Goal: Task Accomplishment & Management: Manage account settings

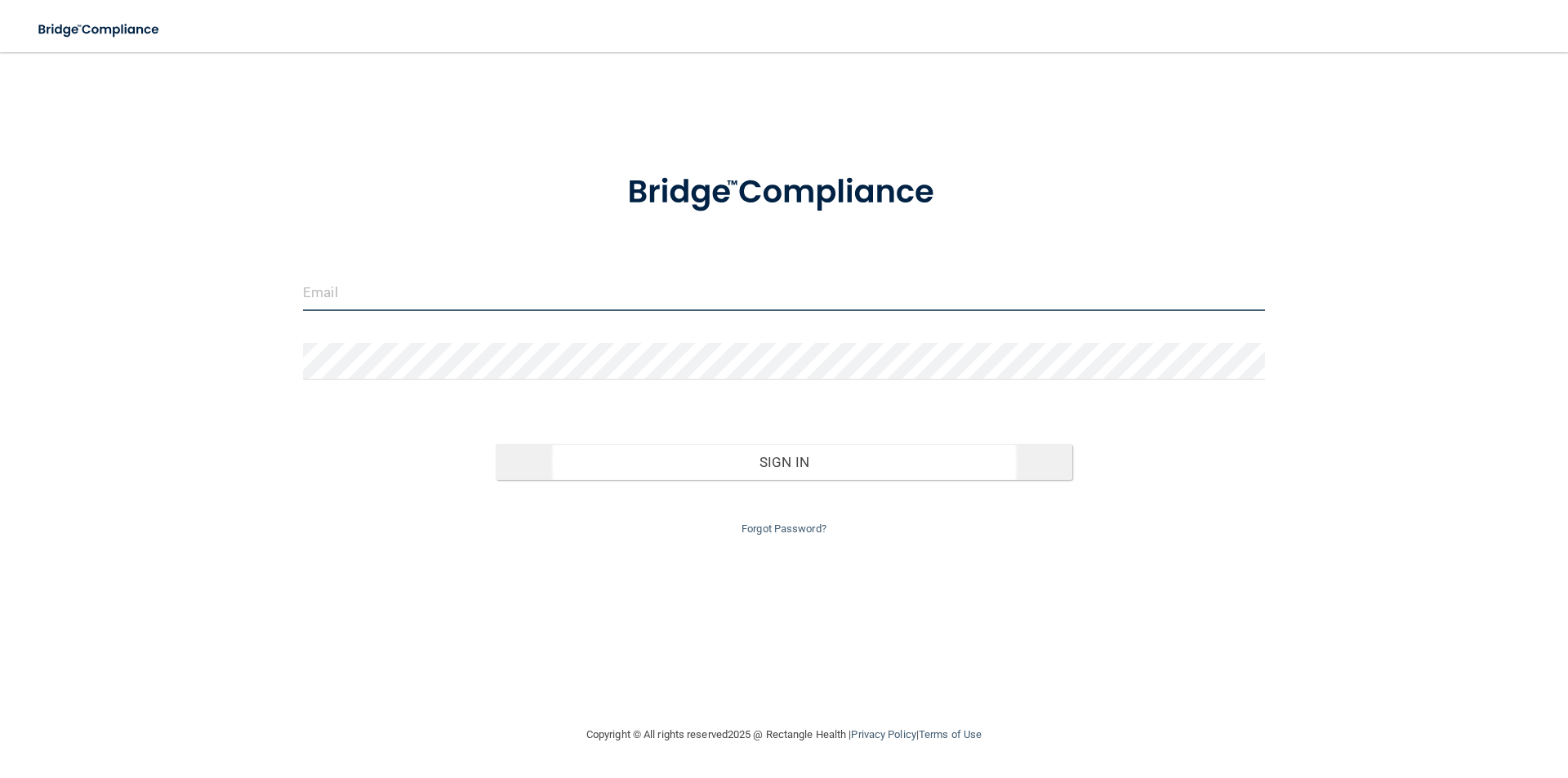
type input "[PERSON_NAME][EMAIL_ADDRESS][PERSON_NAME][DOMAIN_NAME]"
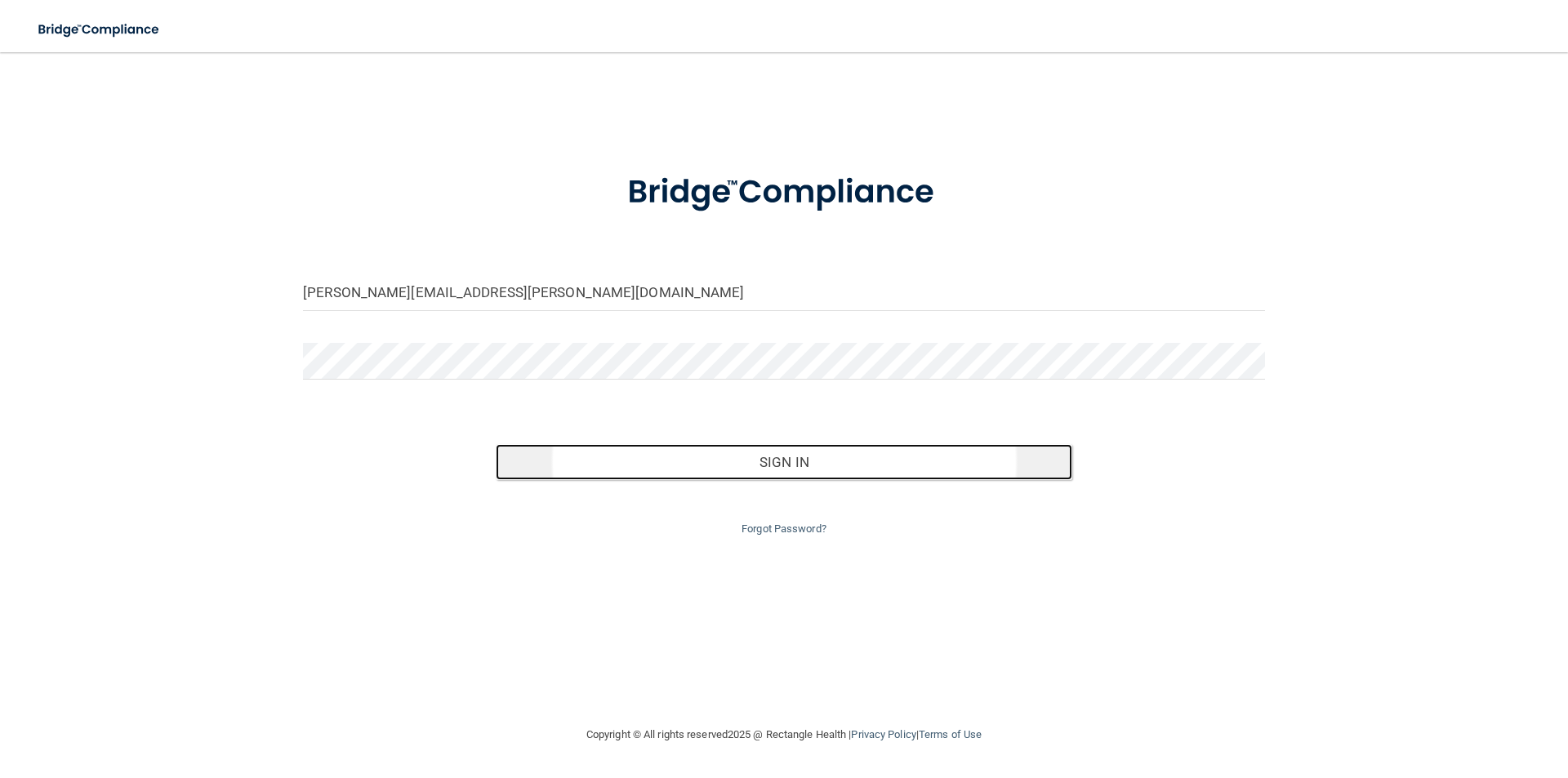
click at [808, 463] on button "Sign In" at bounding box center [784, 462] width 578 height 36
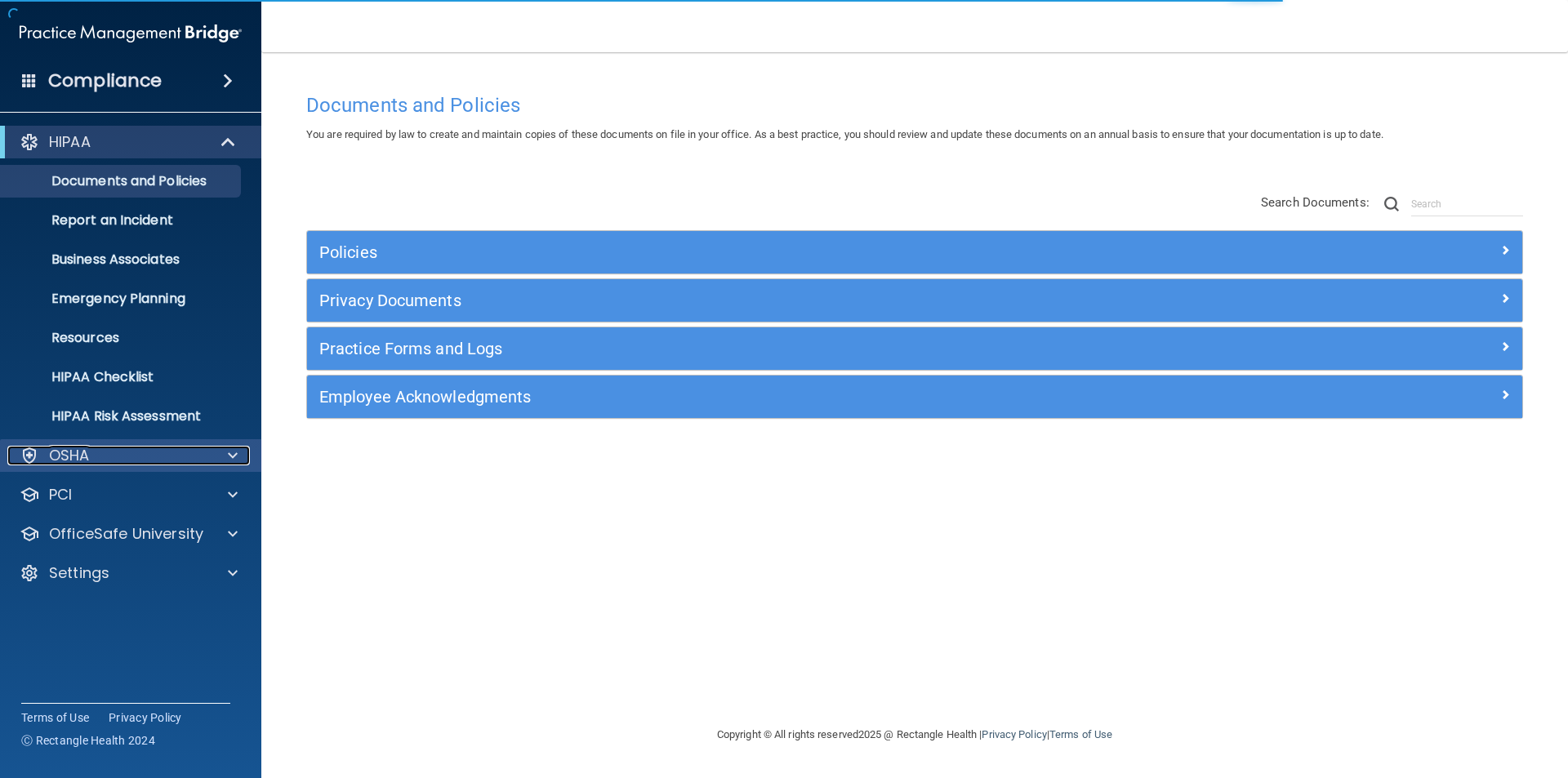
click at [79, 454] on p "OSHA" at bounding box center [69, 456] width 41 height 19
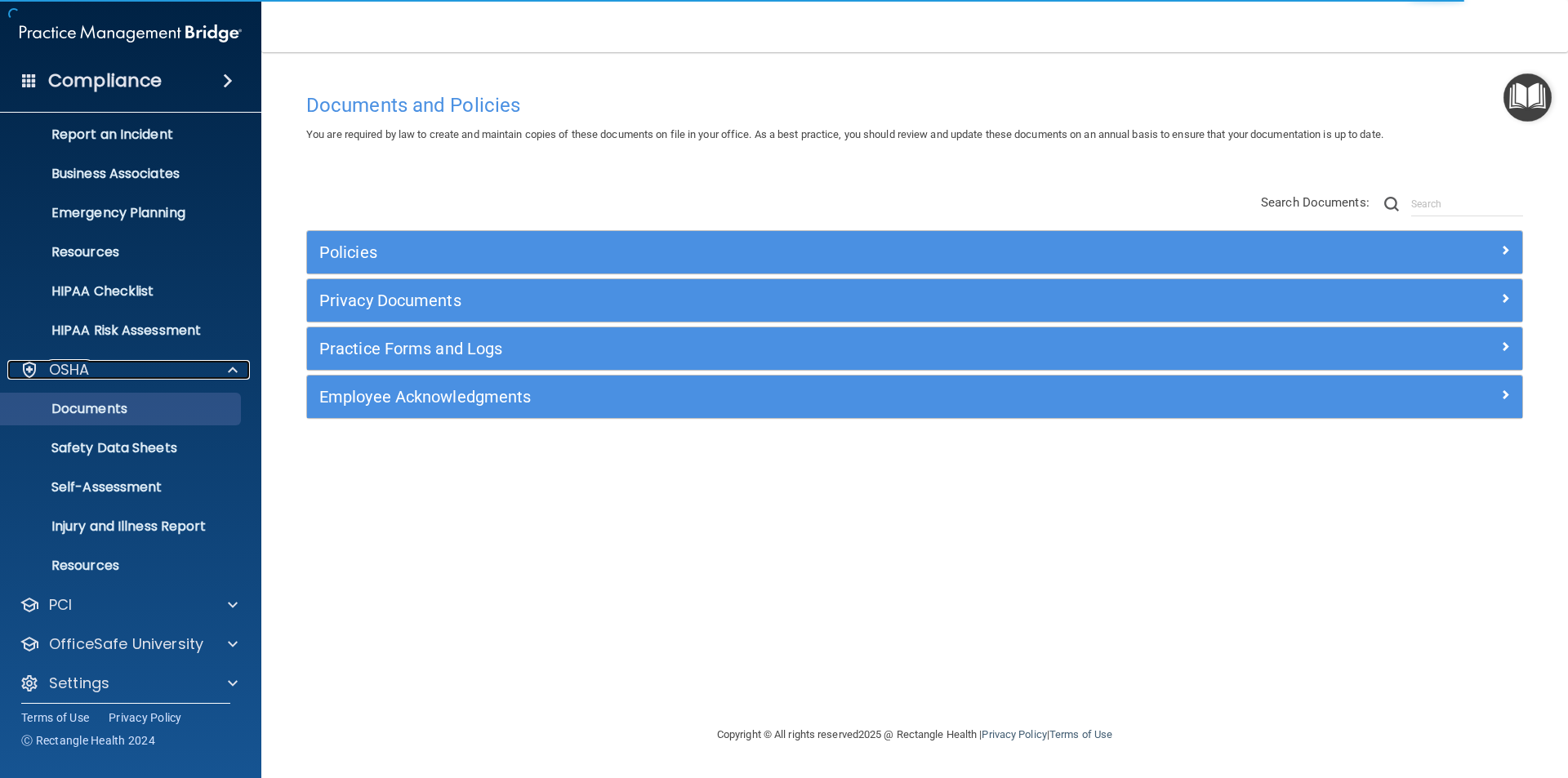
scroll to position [95, 0]
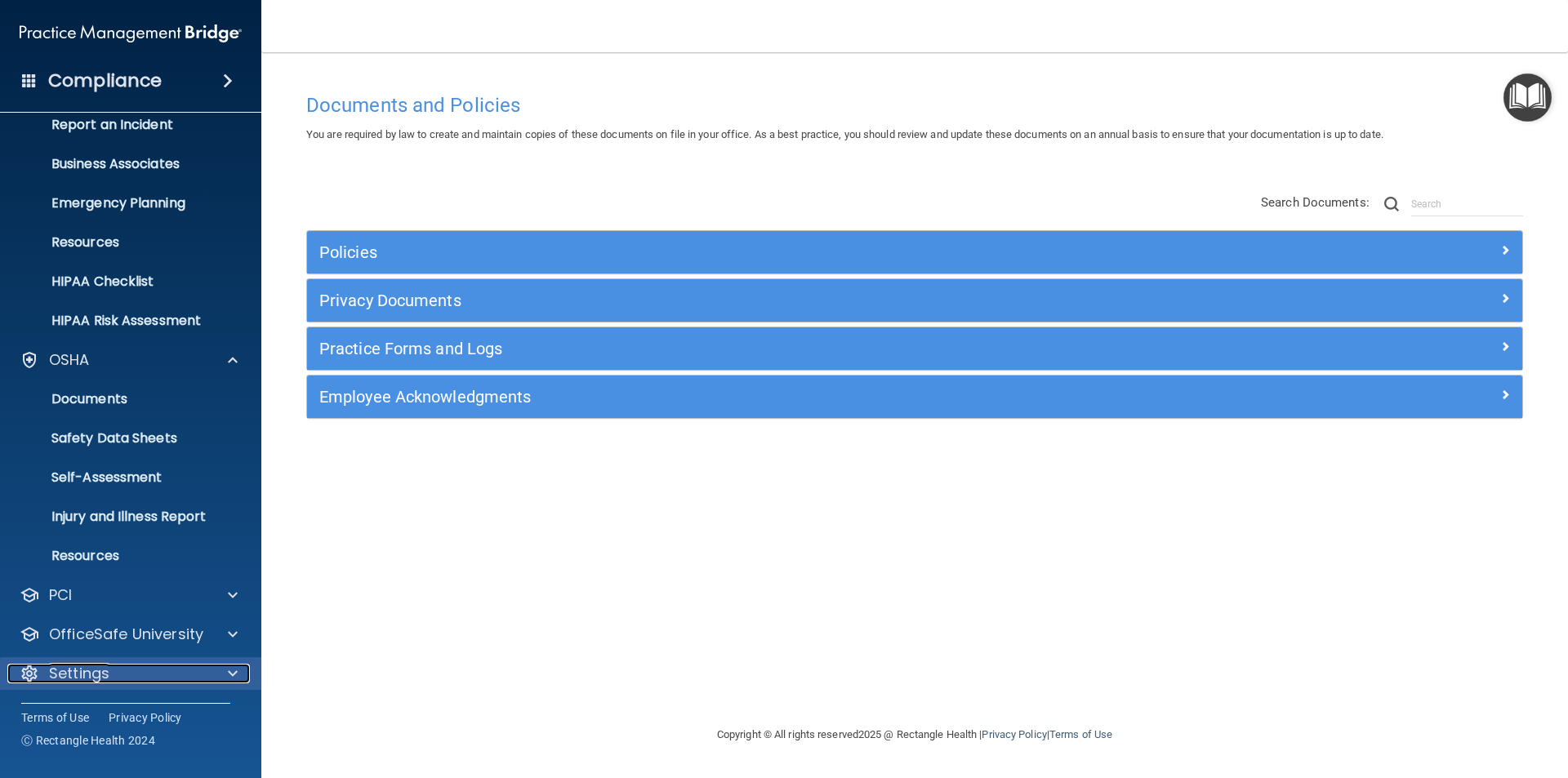
click at [100, 664] on p "Settings" at bounding box center [79, 674] width 60 height 19
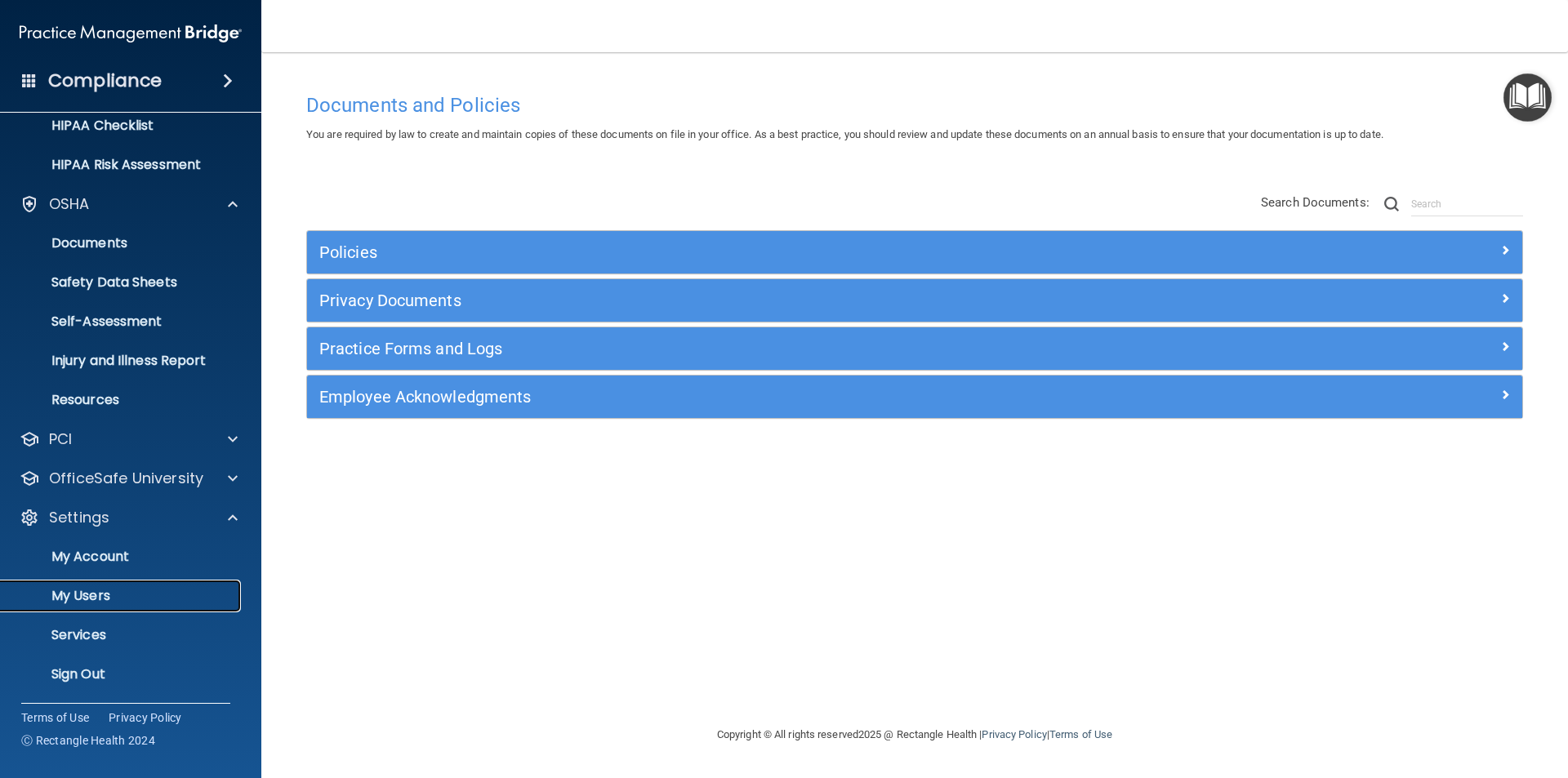
click at [114, 597] on p "My Users" at bounding box center [122, 596] width 223 height 17
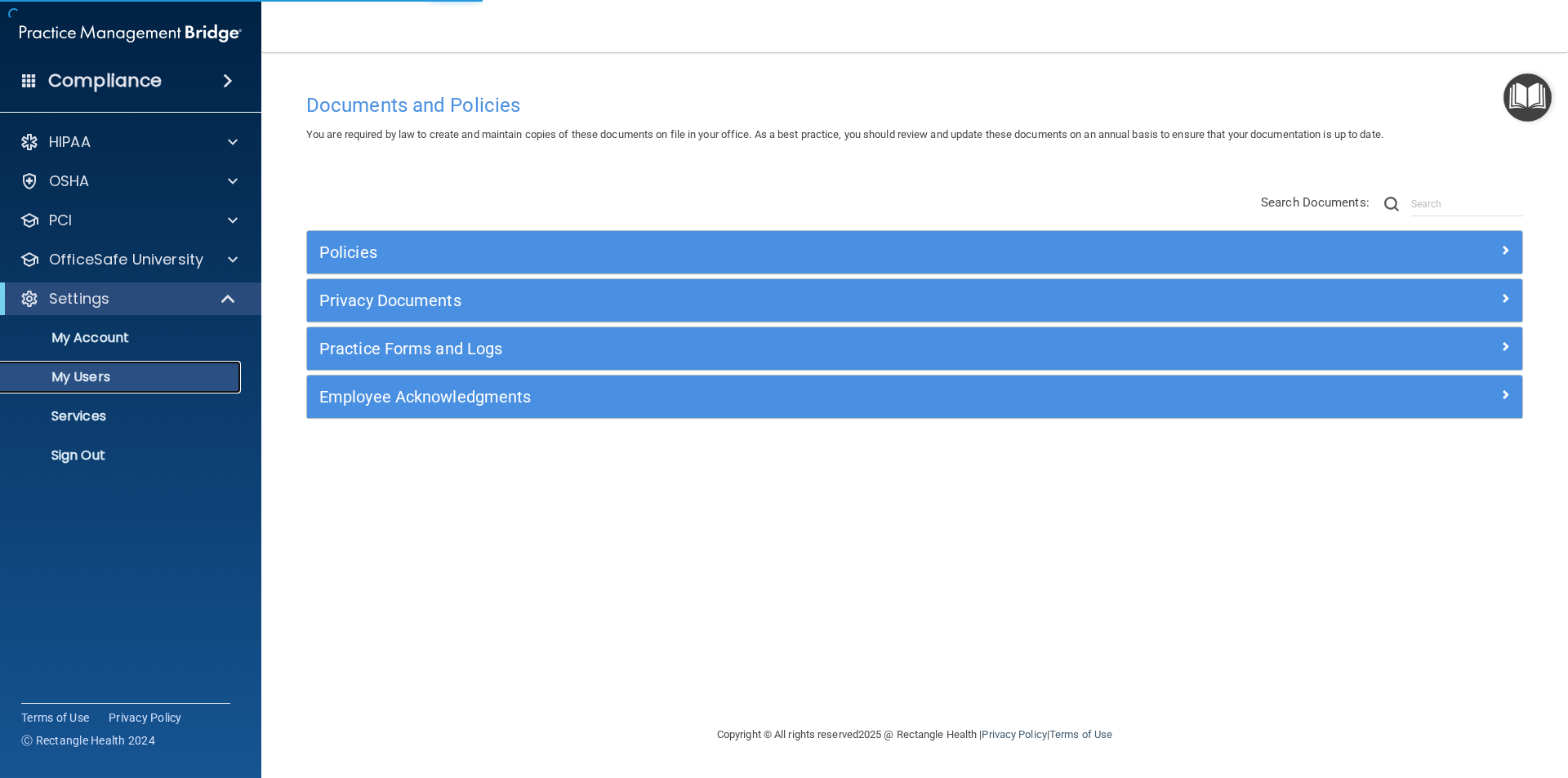
select select "20"
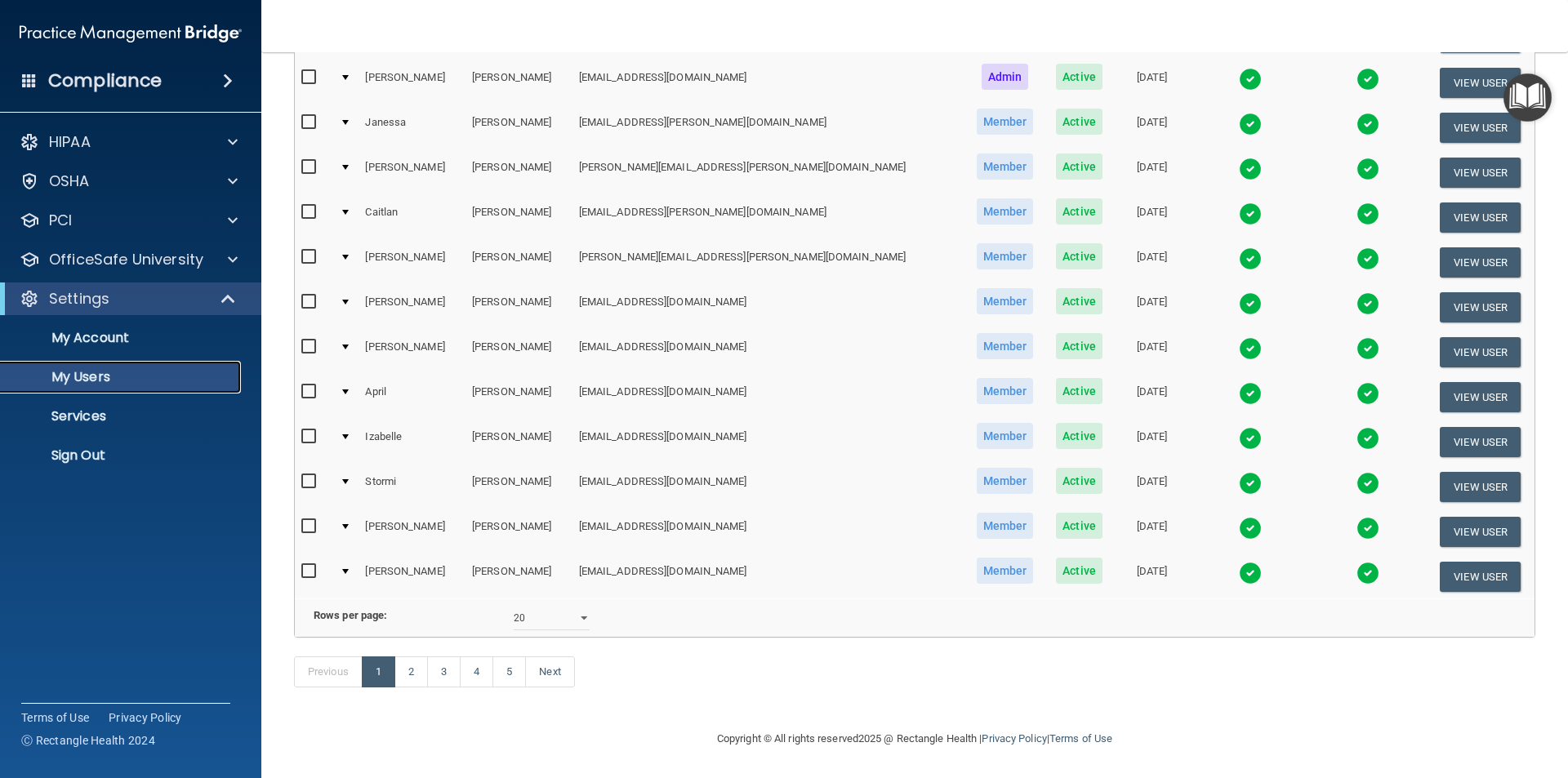
scroll to position [574, 0]
click at [418, 671] on link "2" at bounding box center [411, 672] width 33 height 31
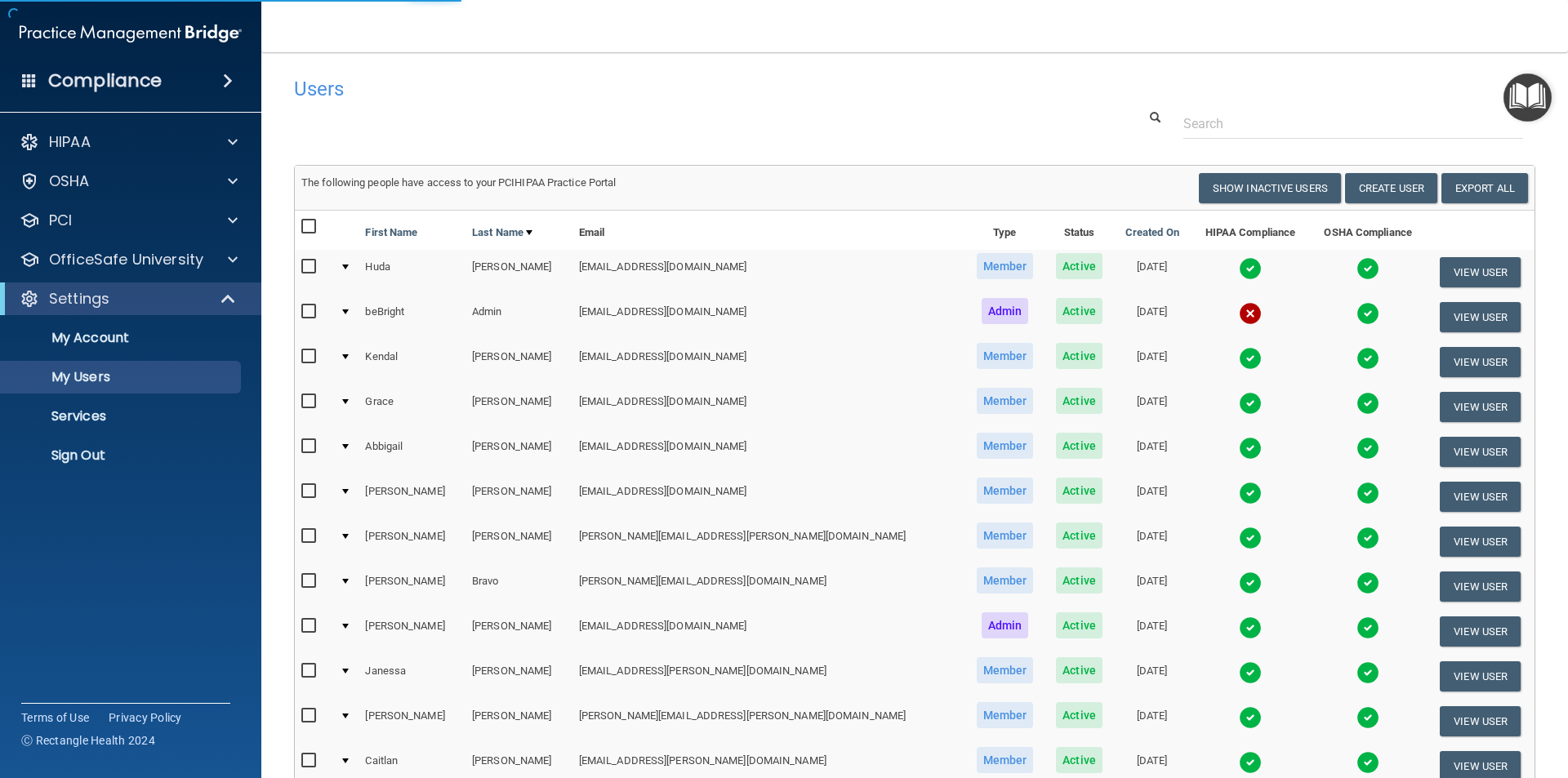
select select "20"
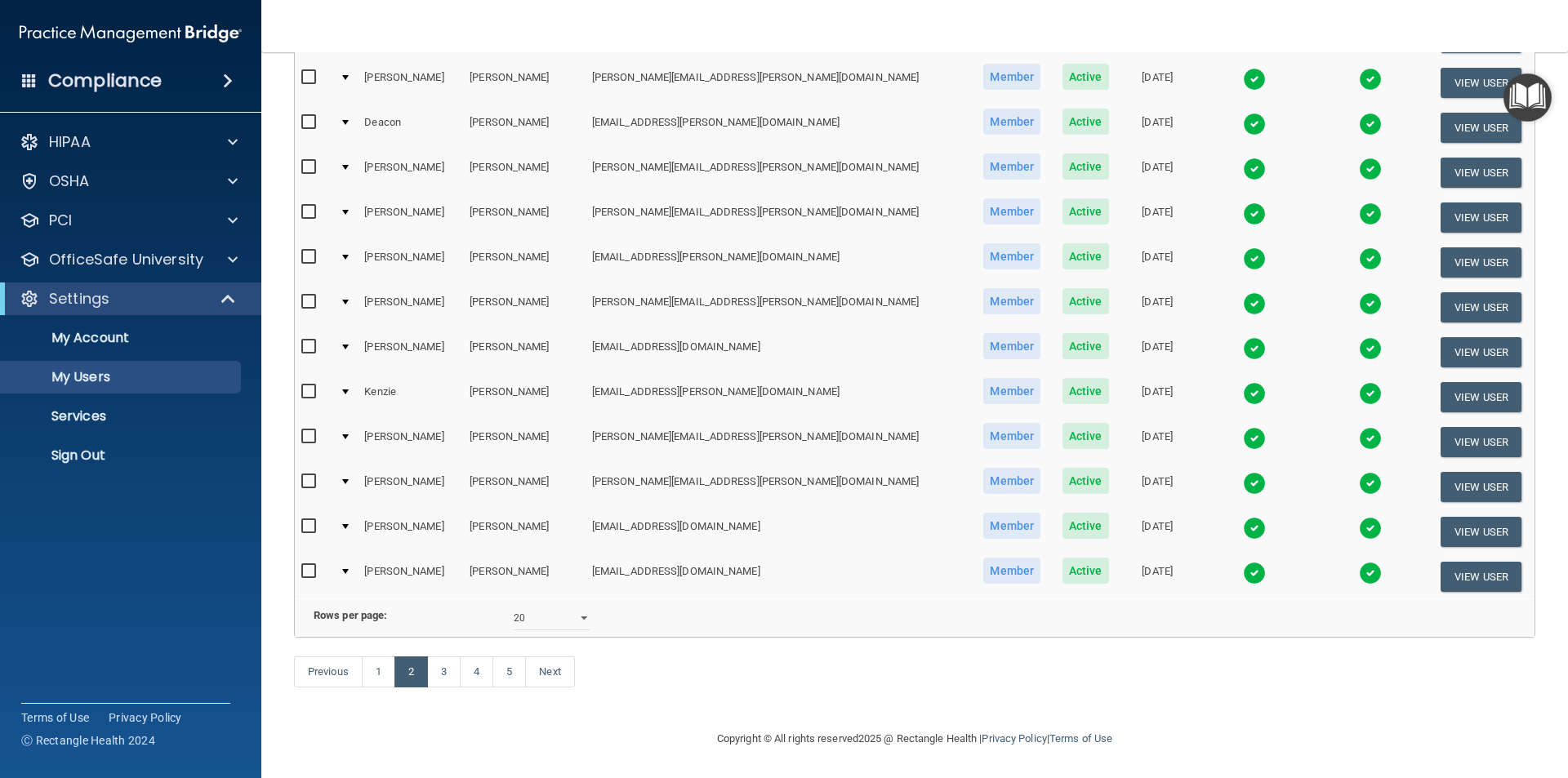
scroll to position [574, 0]
click at [453, 667] on link "3" at bounding box center [444, 672] width 33 height 31
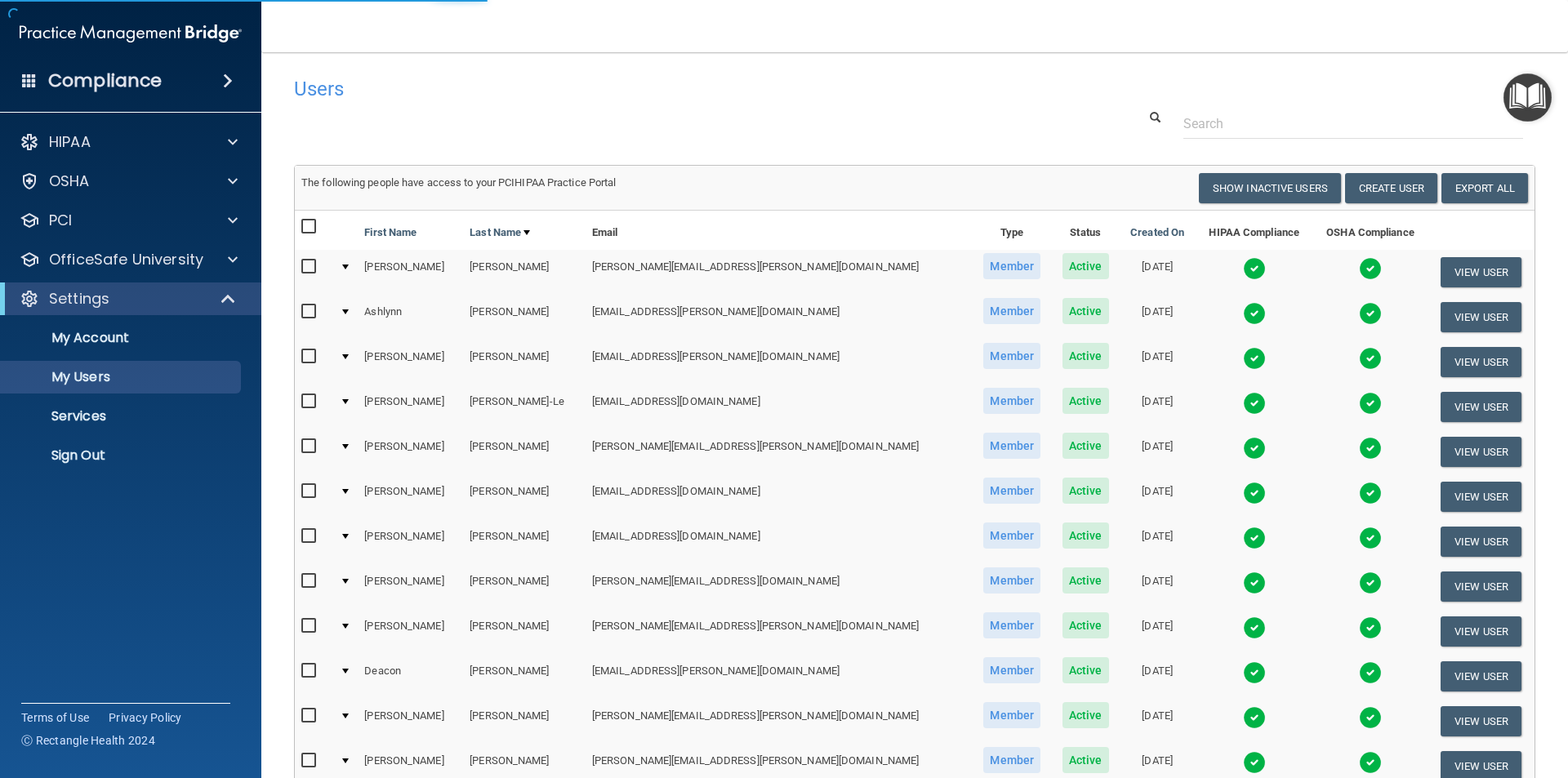
select select "20"
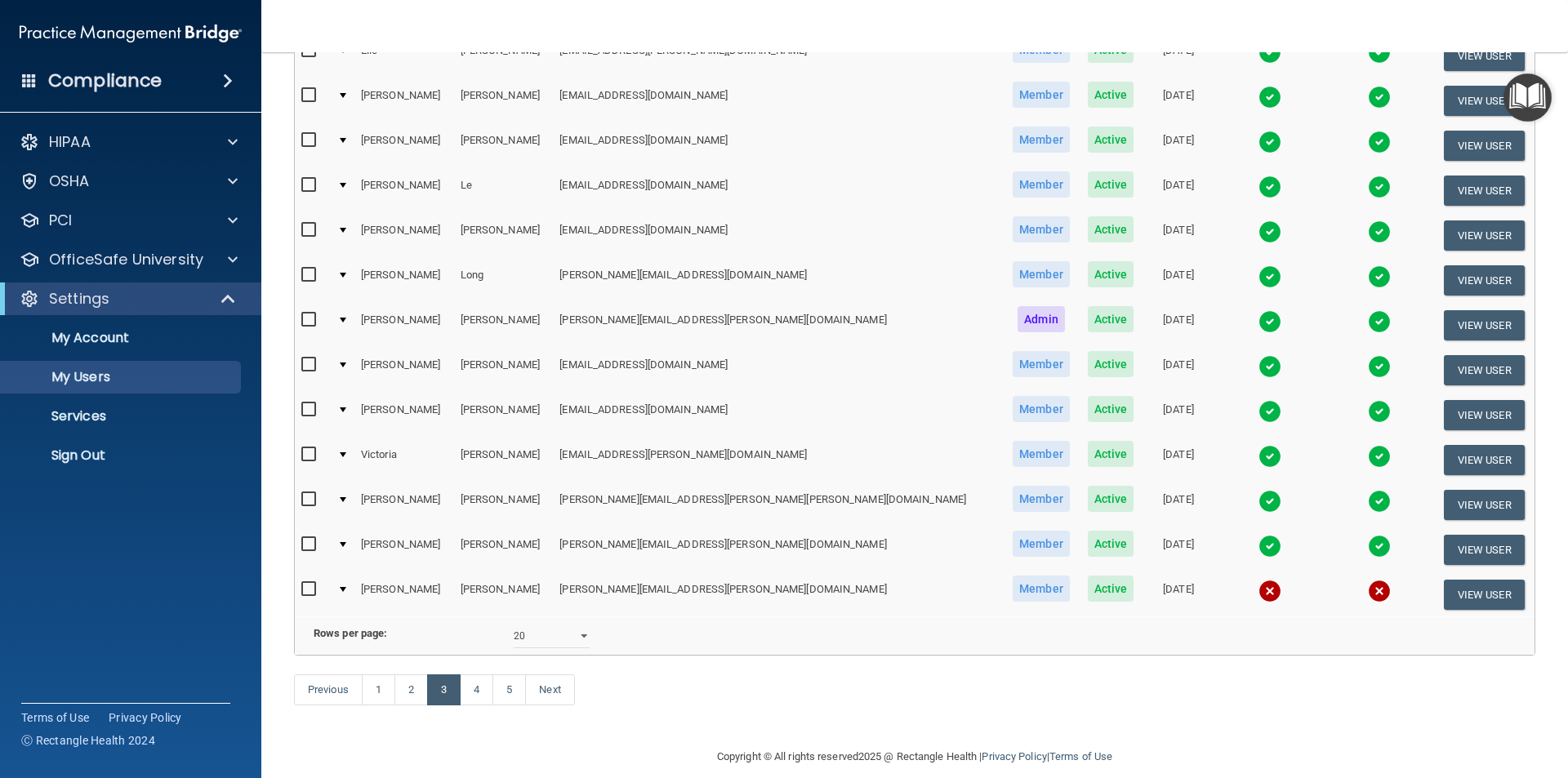
scroll to position [572, 0]
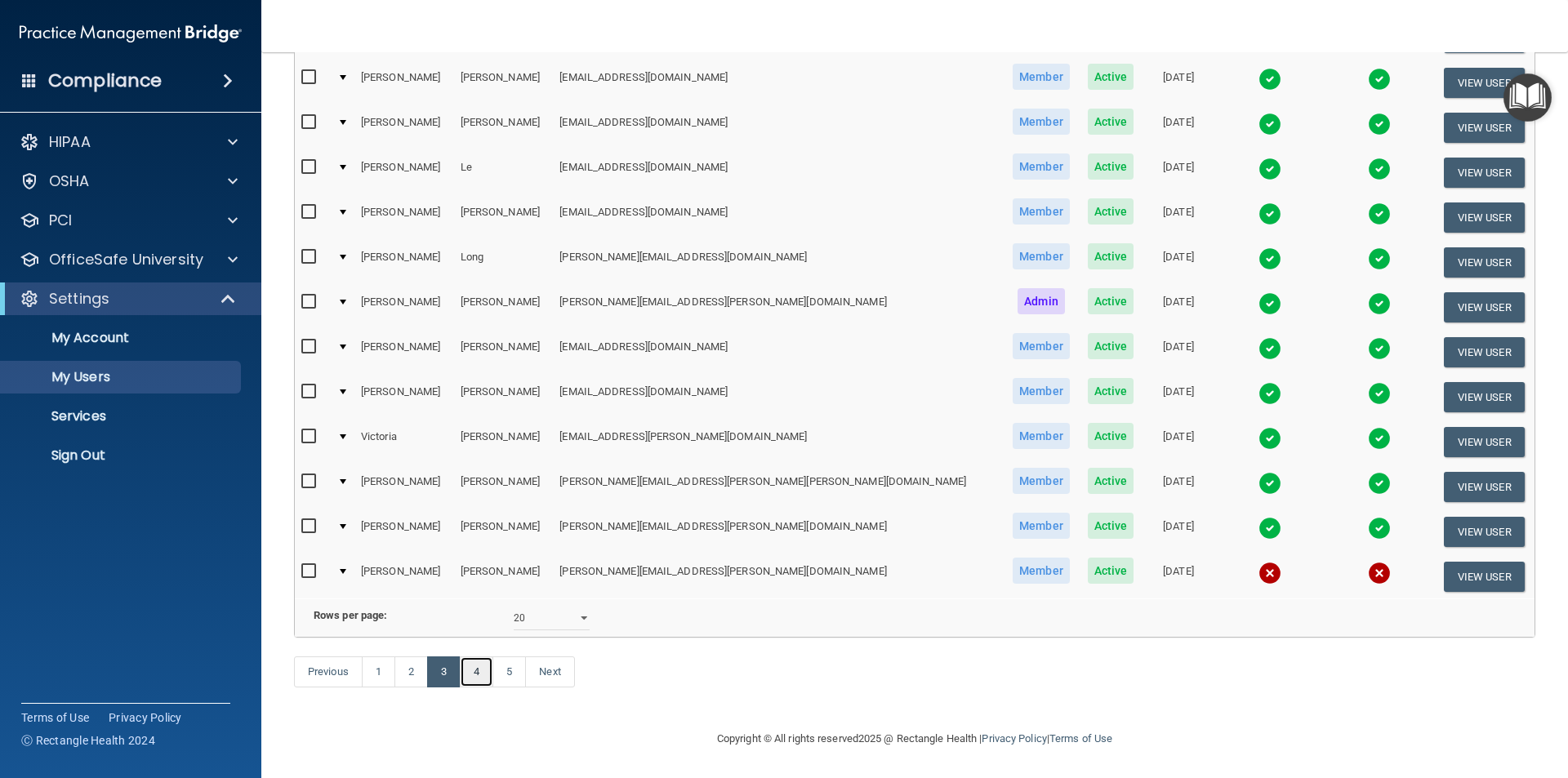
click at [484, 673] on link "4" at bounding box center [476, 672] width 33 height 31
select select "20"
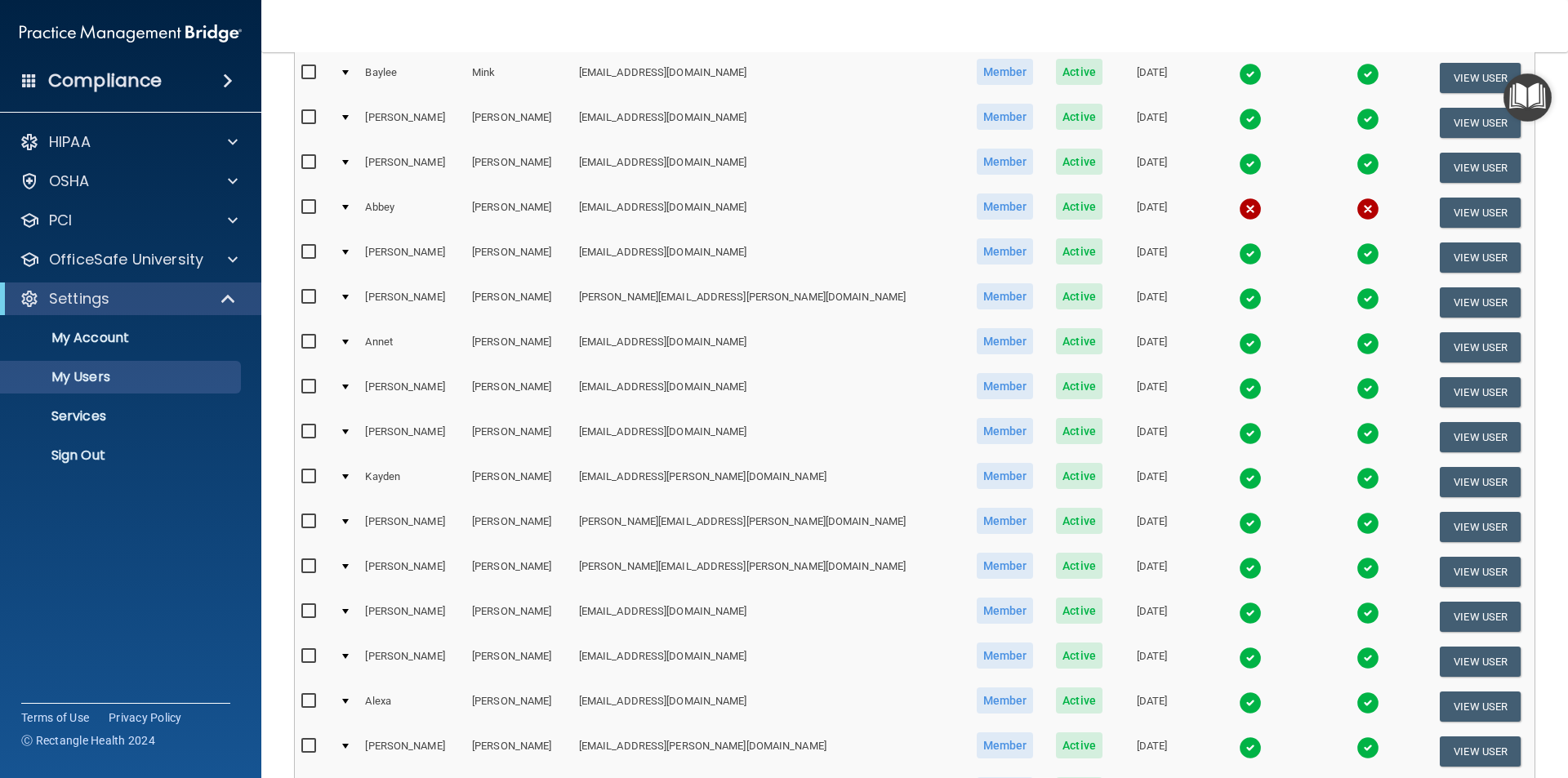
scroll to position [82, 0]
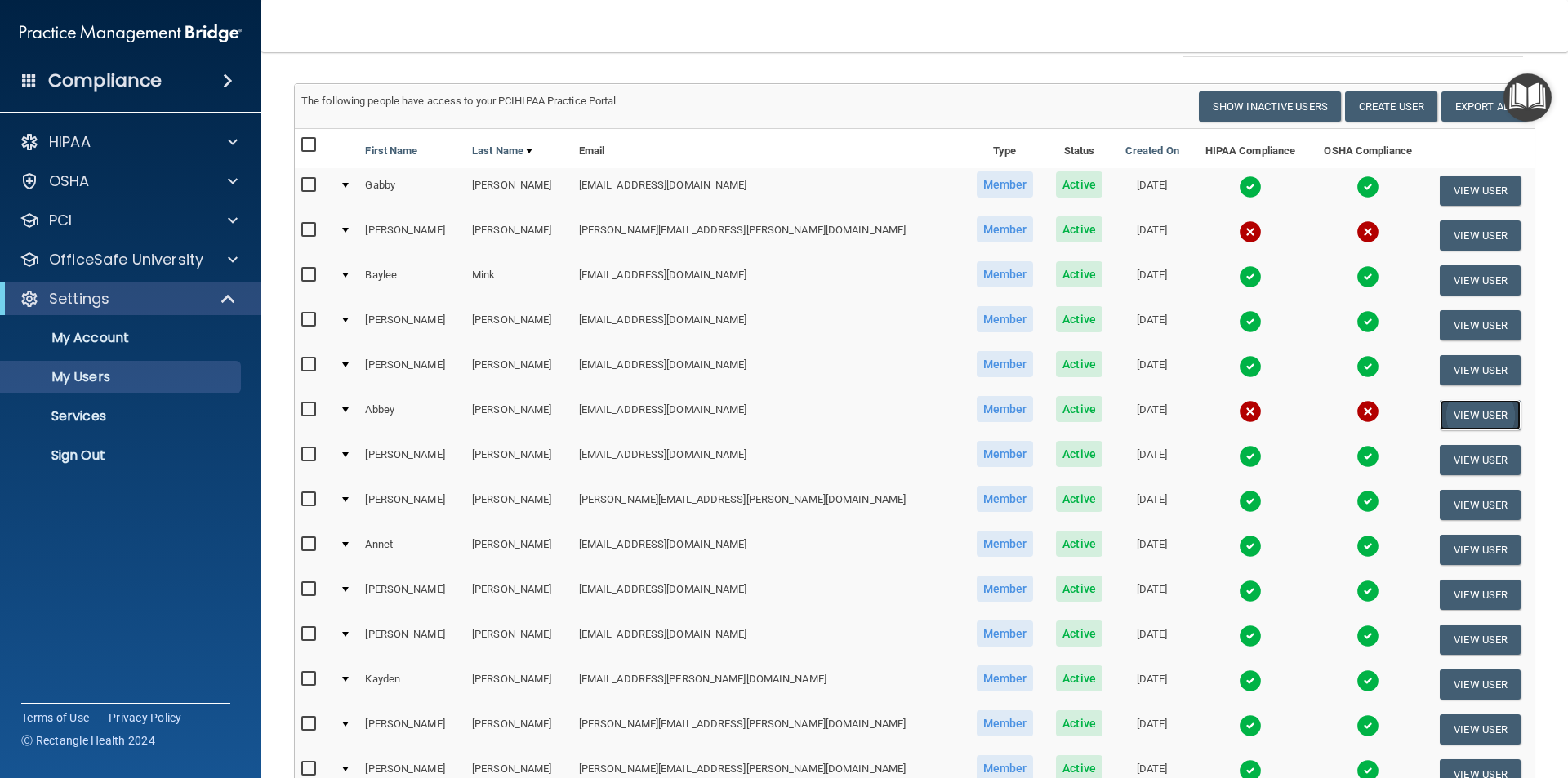
click at [1472, 420] on button "View User" at bounding box center [1480, 415] width 81 height 30
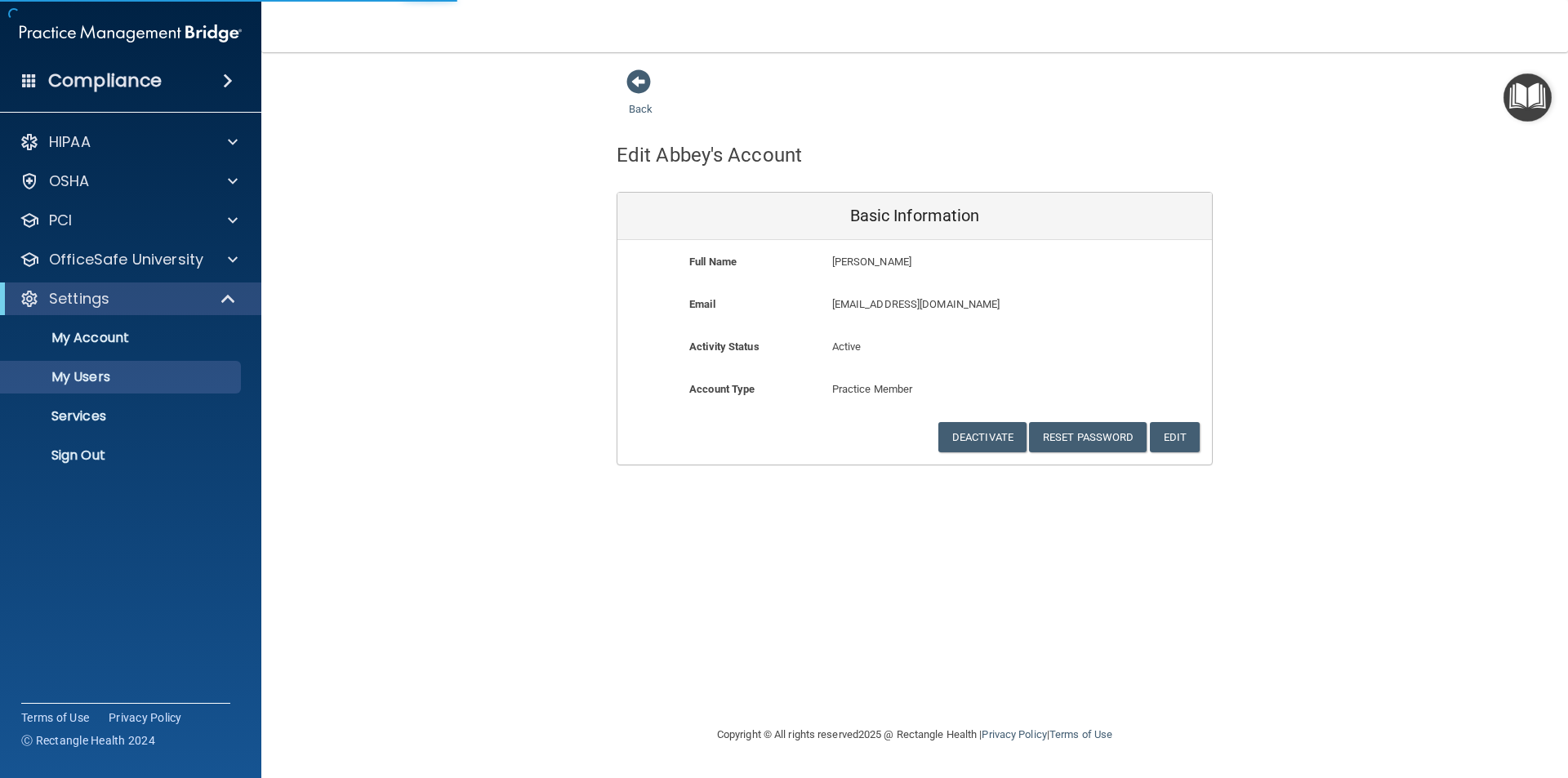
select select "20"
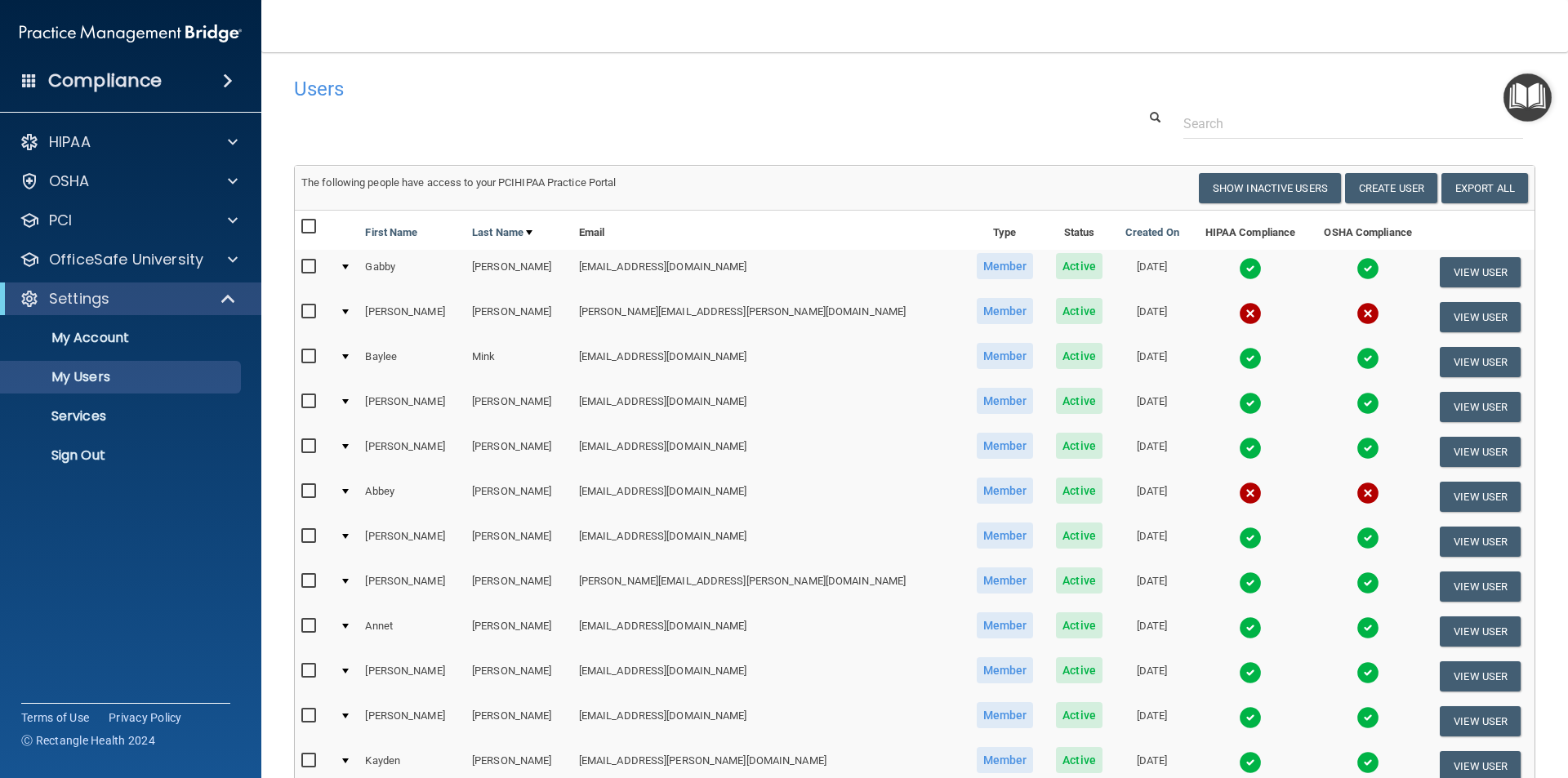
click at [1239, 495] on img at bounding box center [1250, 493] width 22 height 22
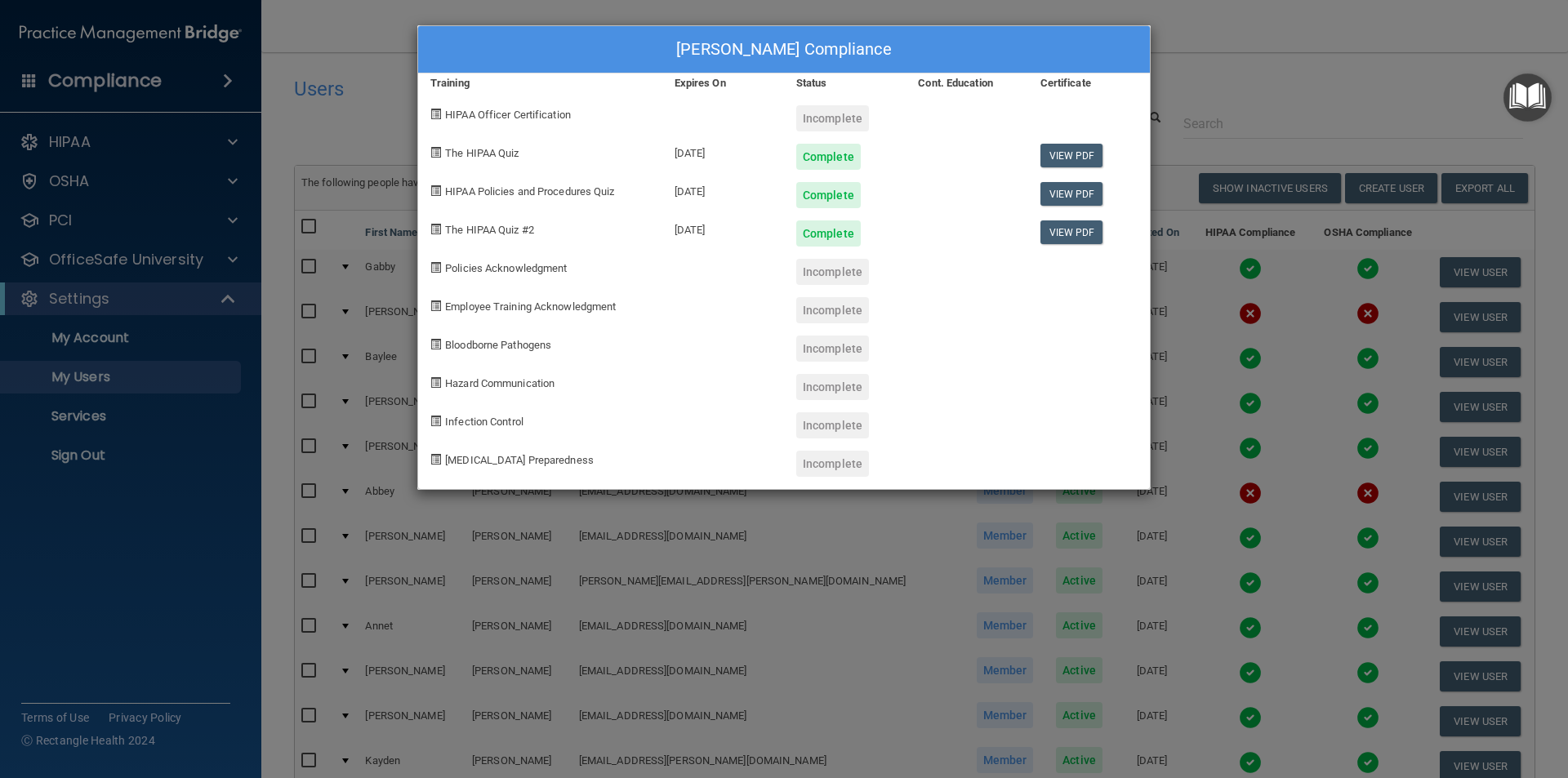
click at [1230, 25] on div "[PERSON_NAME] Compliance Training Expires On Status Cont. Education Certificate…" at bounding box center [784, 389] width 1568 height 778
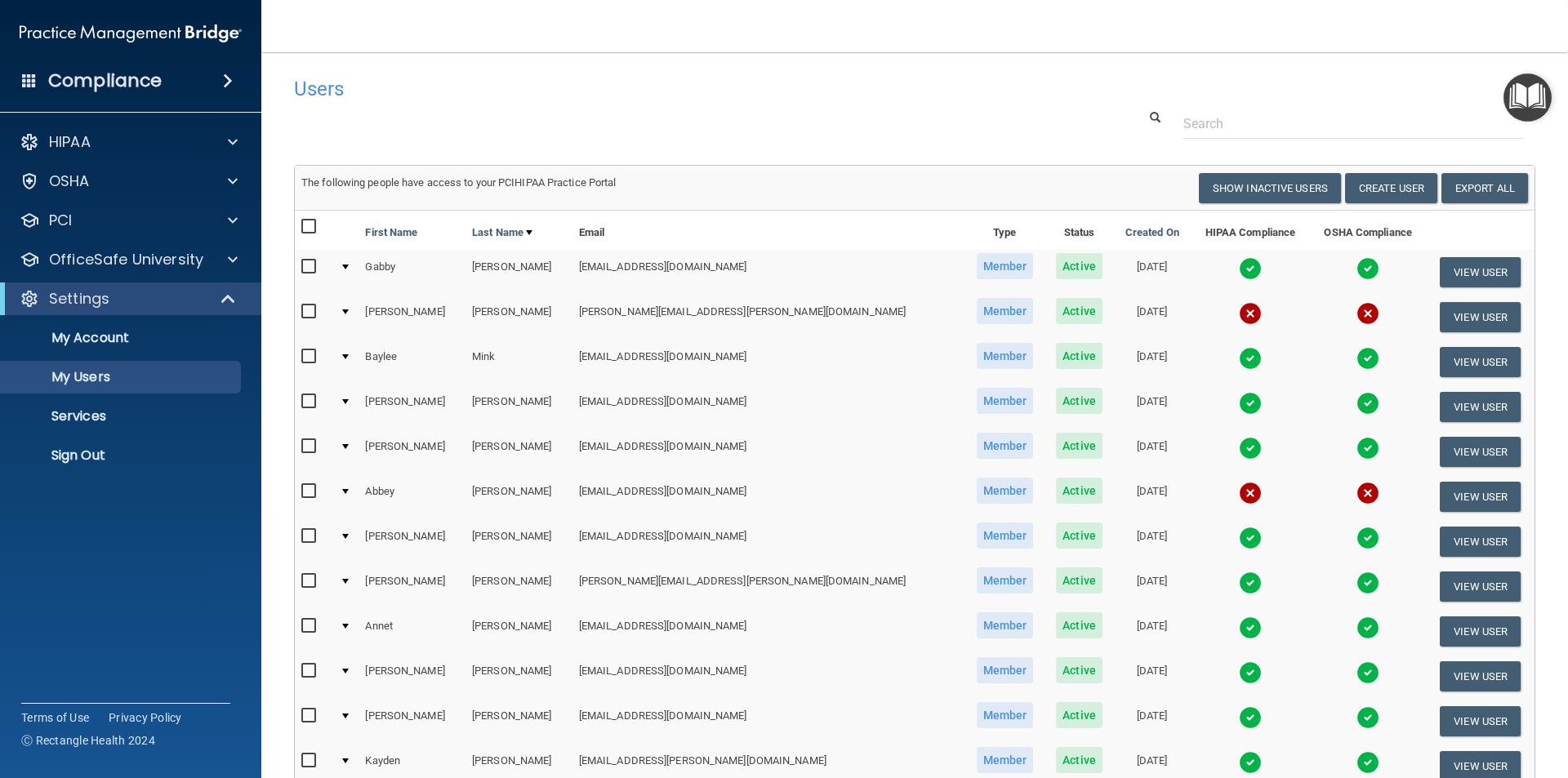
click at [554, 84] on h4 "Users" at bounding box center [651, 90] width 714 height 21
click at [1239, 492] on img at bounding box center [1250, 493] width 22 height 22
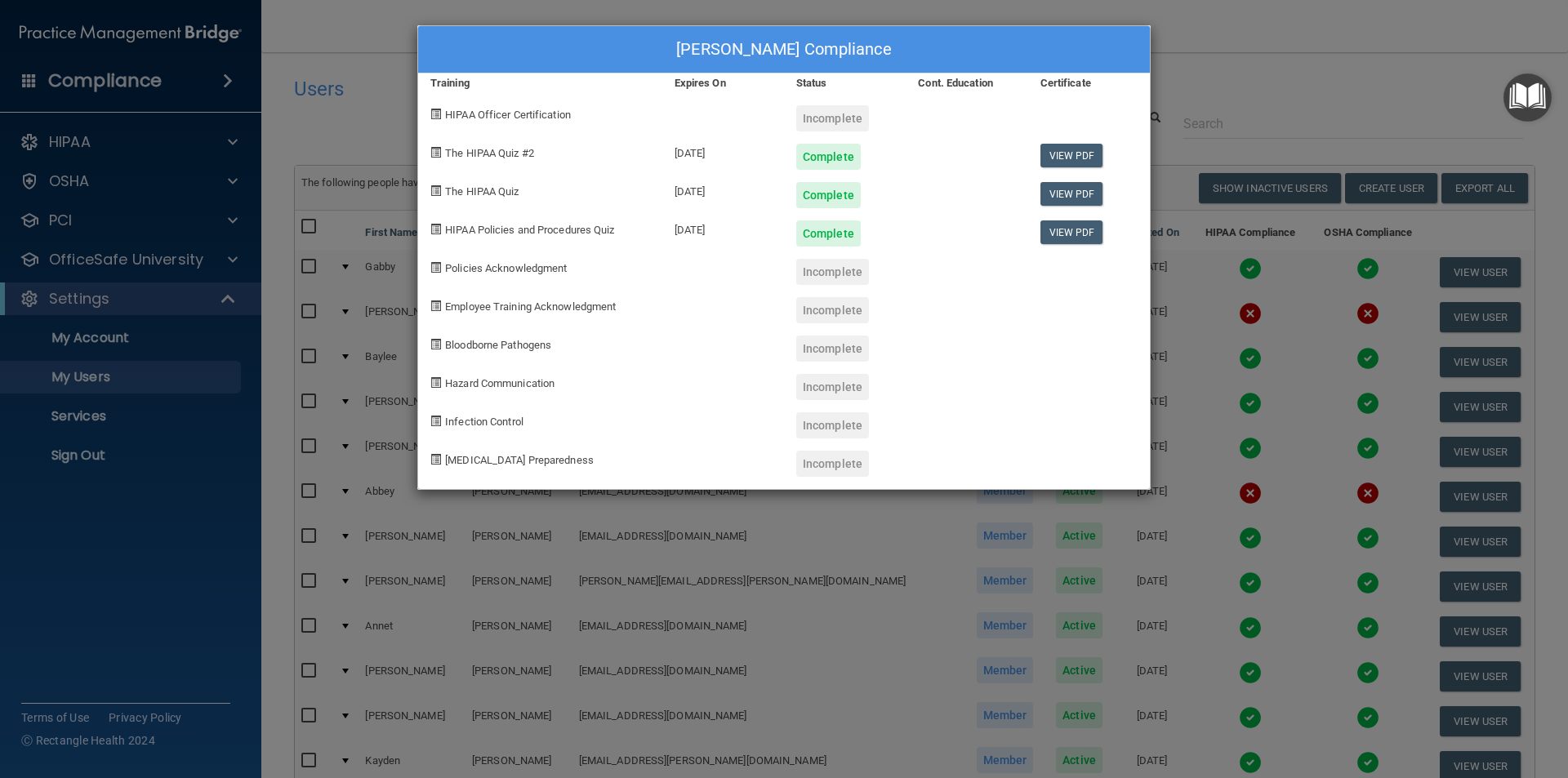
click at [1237, 26] on div "[PERSON_NAME] Compliance Training Expires On Status Cont. Education Certificate…" at bounding box center [784, 389] width 1568 height 778
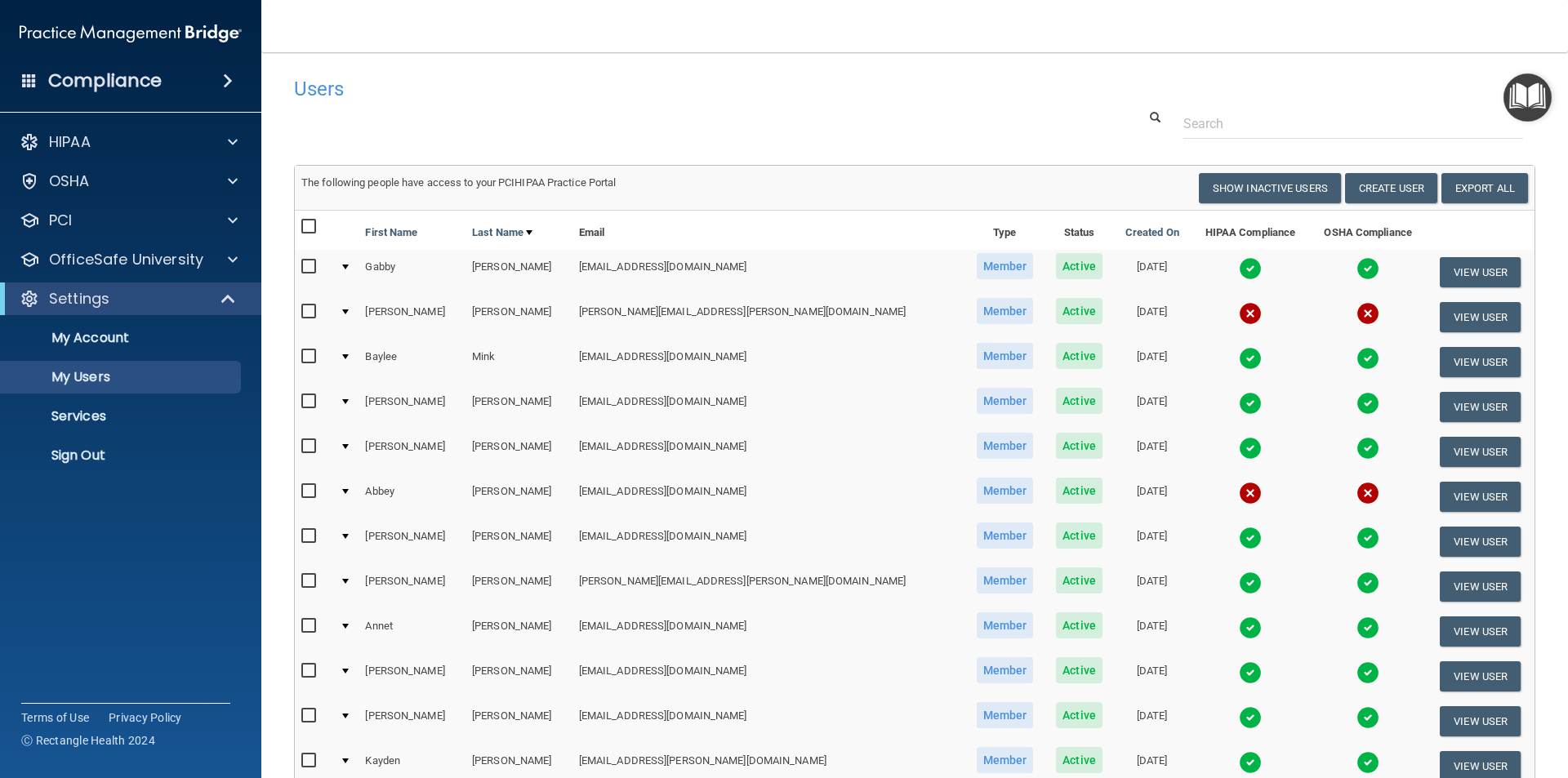
click at [1239, 490] on img at bounding box center [1250, 493] width 22 height 22
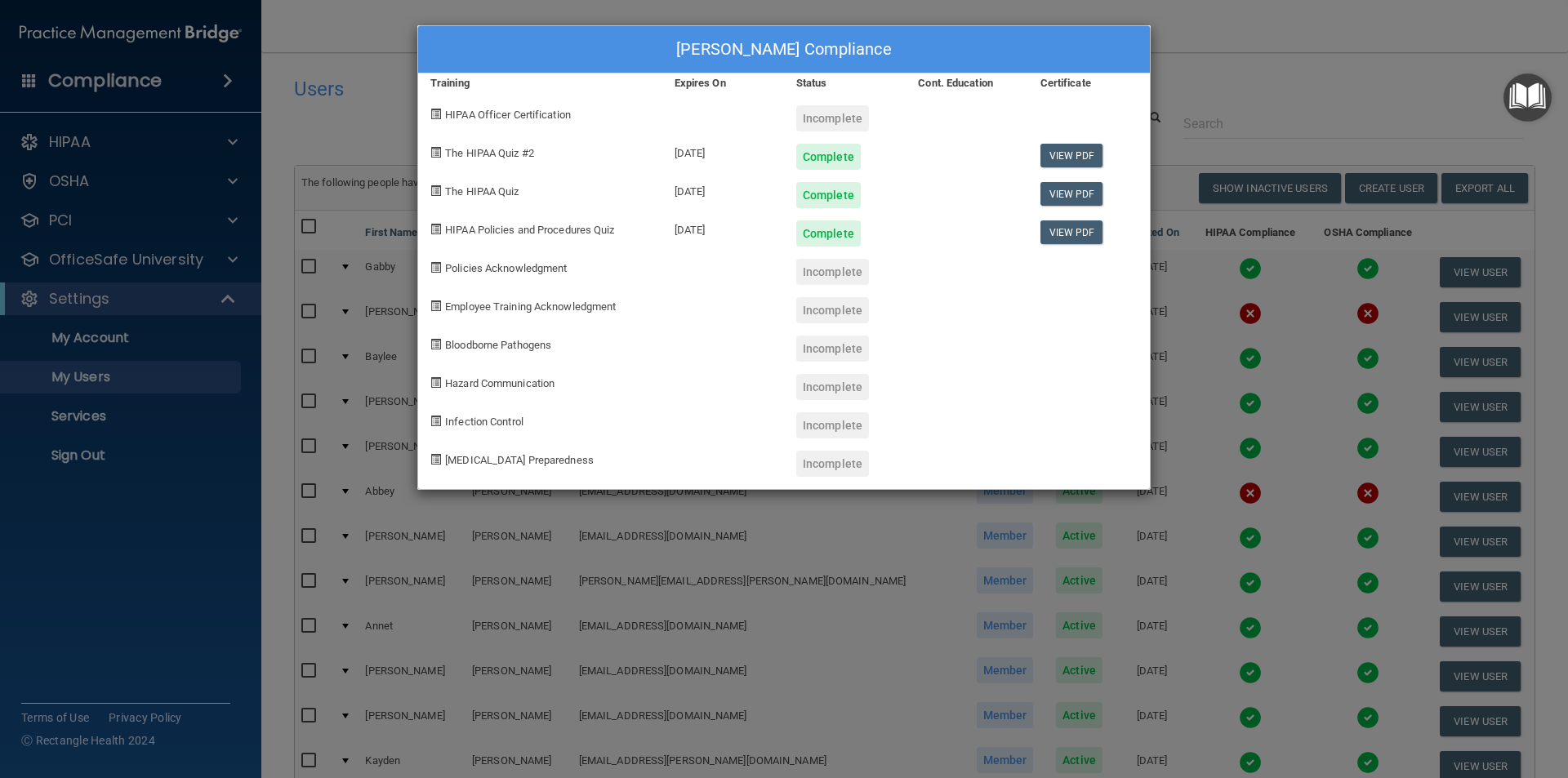
click at [1198, 48] on div "[PERSON_NAME] Compliance Training Expires On Status Cont. Education Certificate…" at bounding box center [784, 389] width 1568 height 778
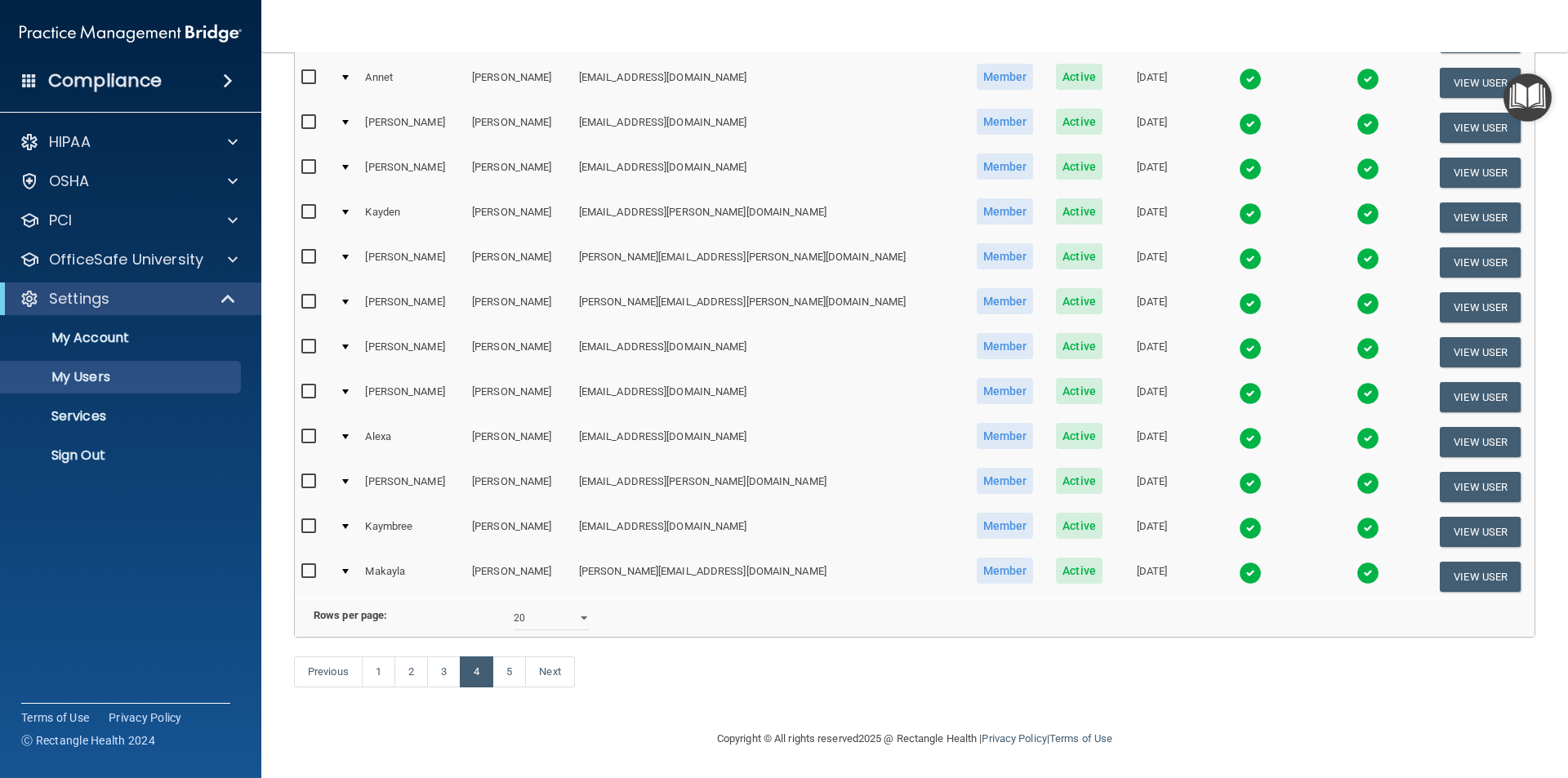
scroll to position [574, 0]
click at [518, 673] on link "5" at bounding box center [509, 672] width 33 height 31
select select "20"
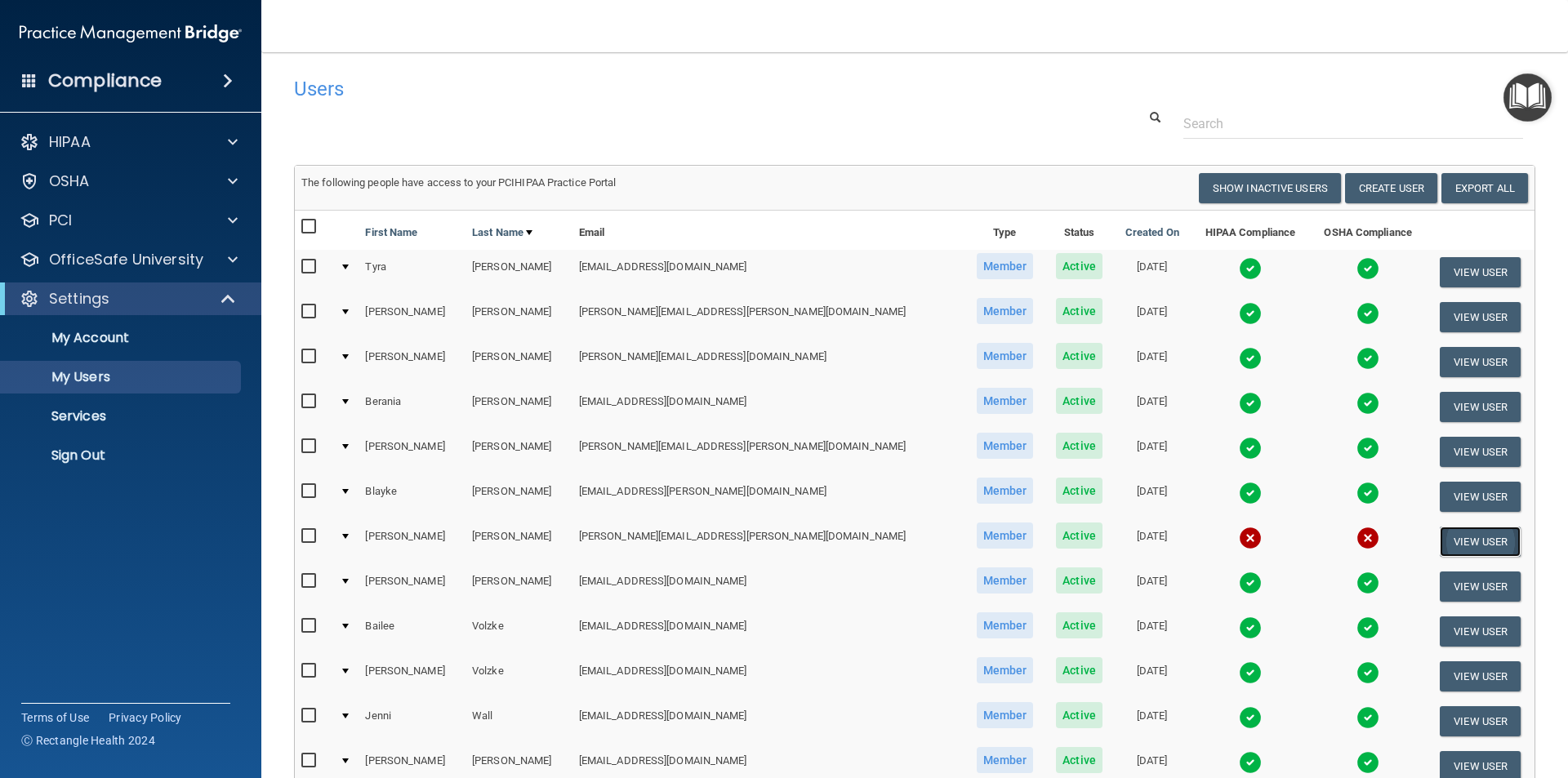
click at [1440, 536] on button "View User" at bounding box center [1480, 541] width 81 height 30
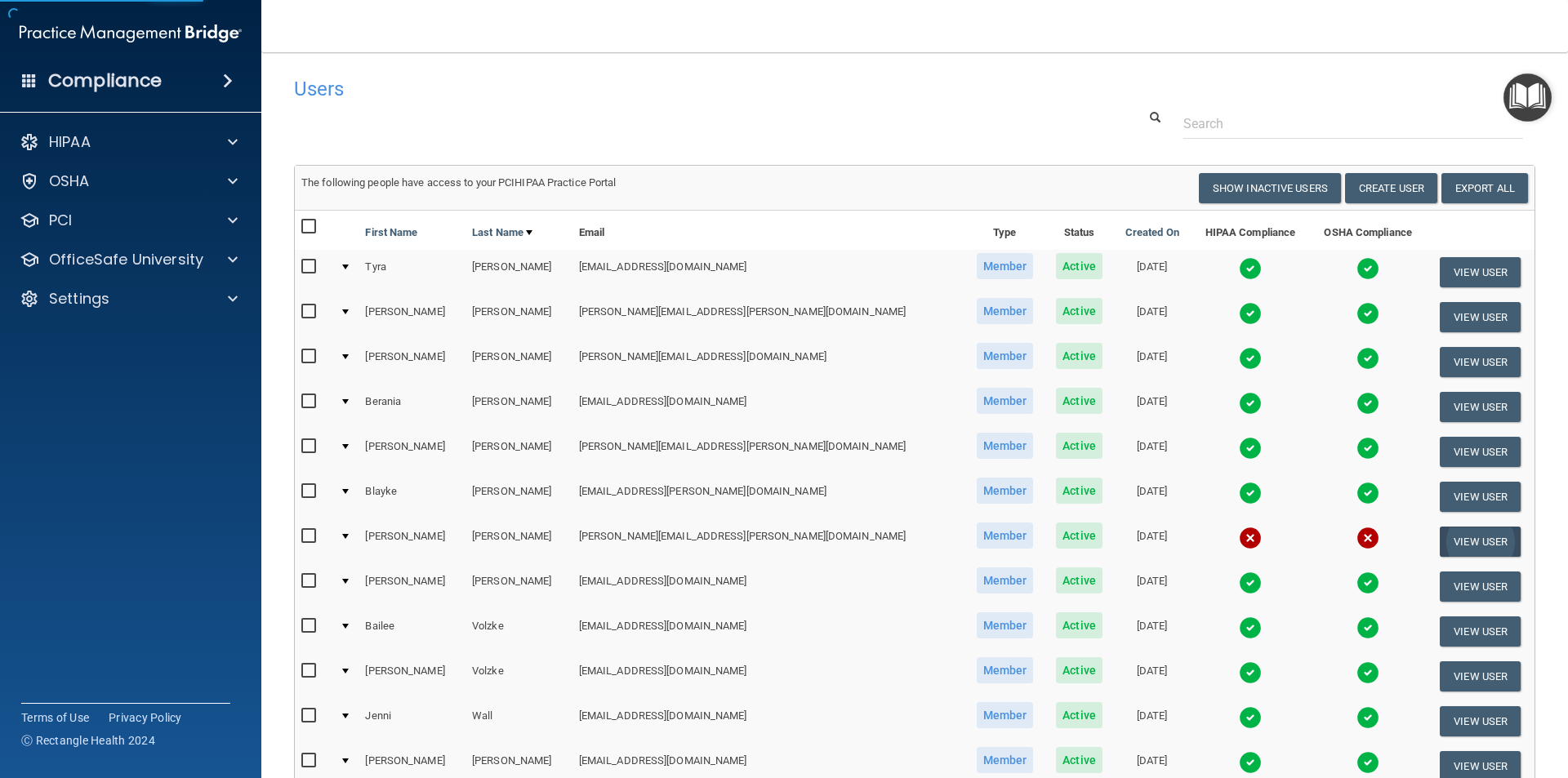
select select "practice_member"
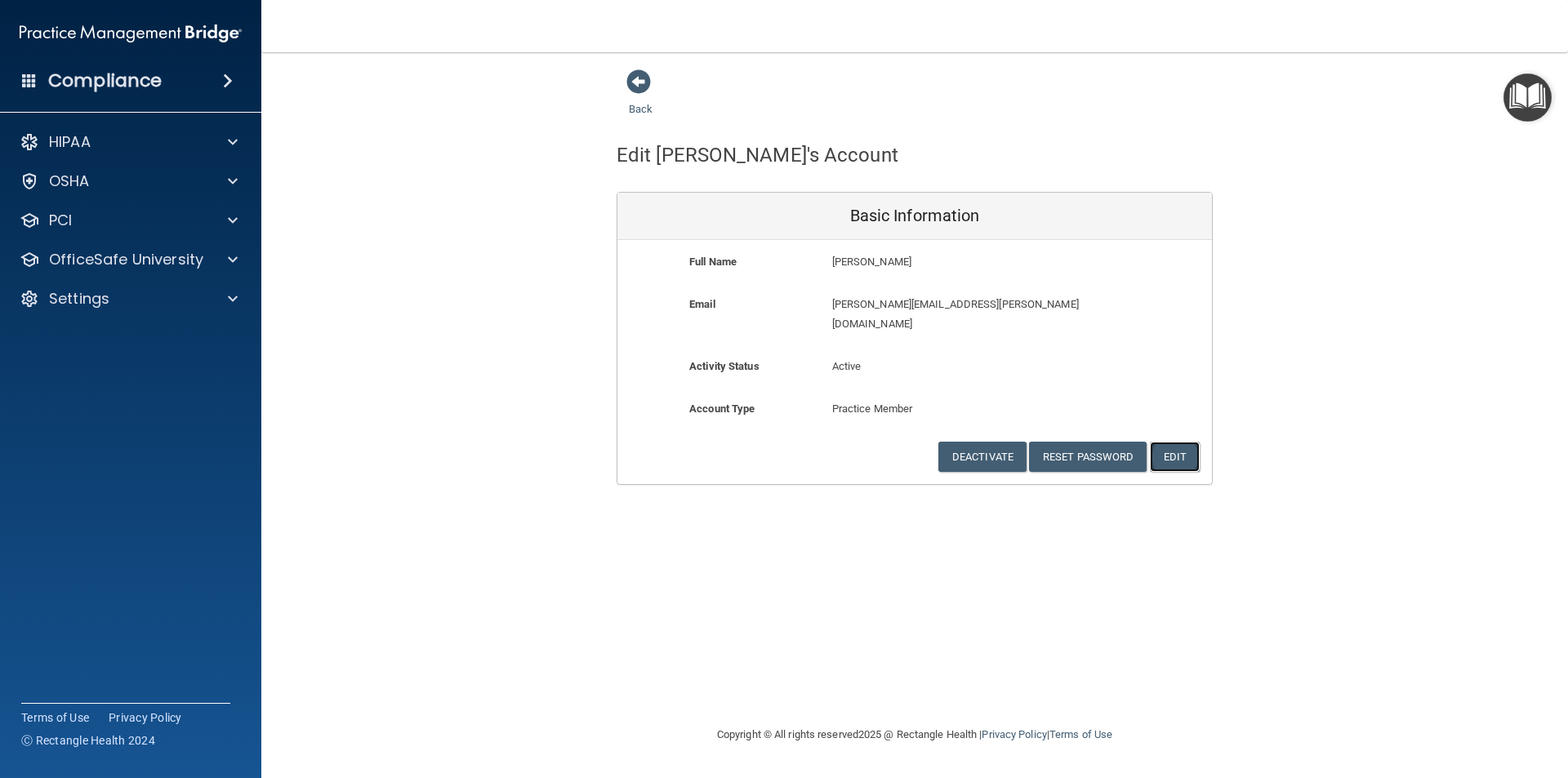
click at [1183, 442] on button "Edit" at bounding box center [1175, 457] width 50 height 30
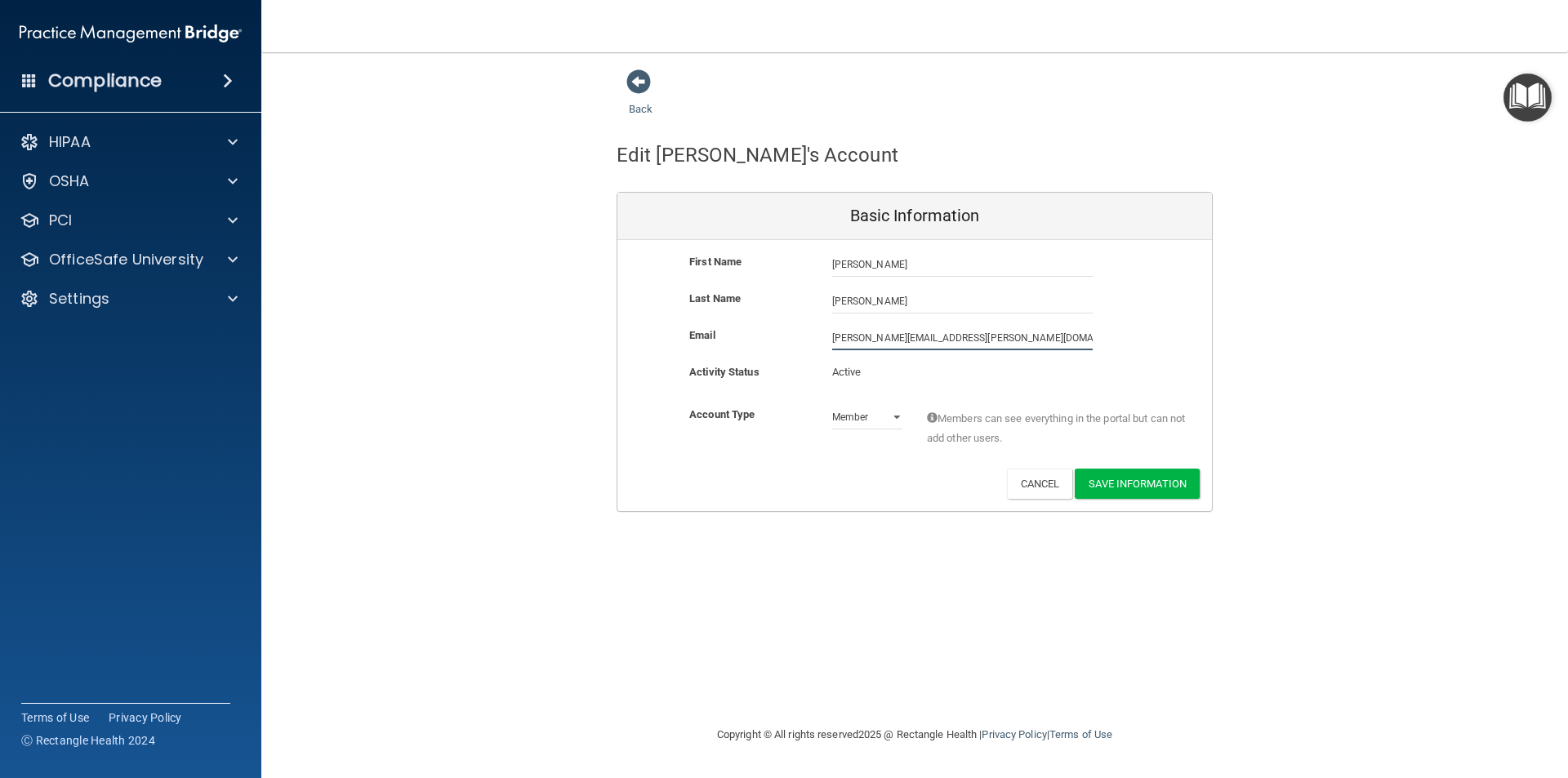
drag, startPoint x: 974, startPoint y: 337, endPoint x: 791, endPoint y: 347, distance: 183.3
click at [791, 347] on div "Email [PERSON_NAME][EMAIL_ADDRESS][PERSON_NAME][DOMAIN_NAME] [PERSON_NAME][DOMA…" at bounding box center [915, 338] width 595 height 24
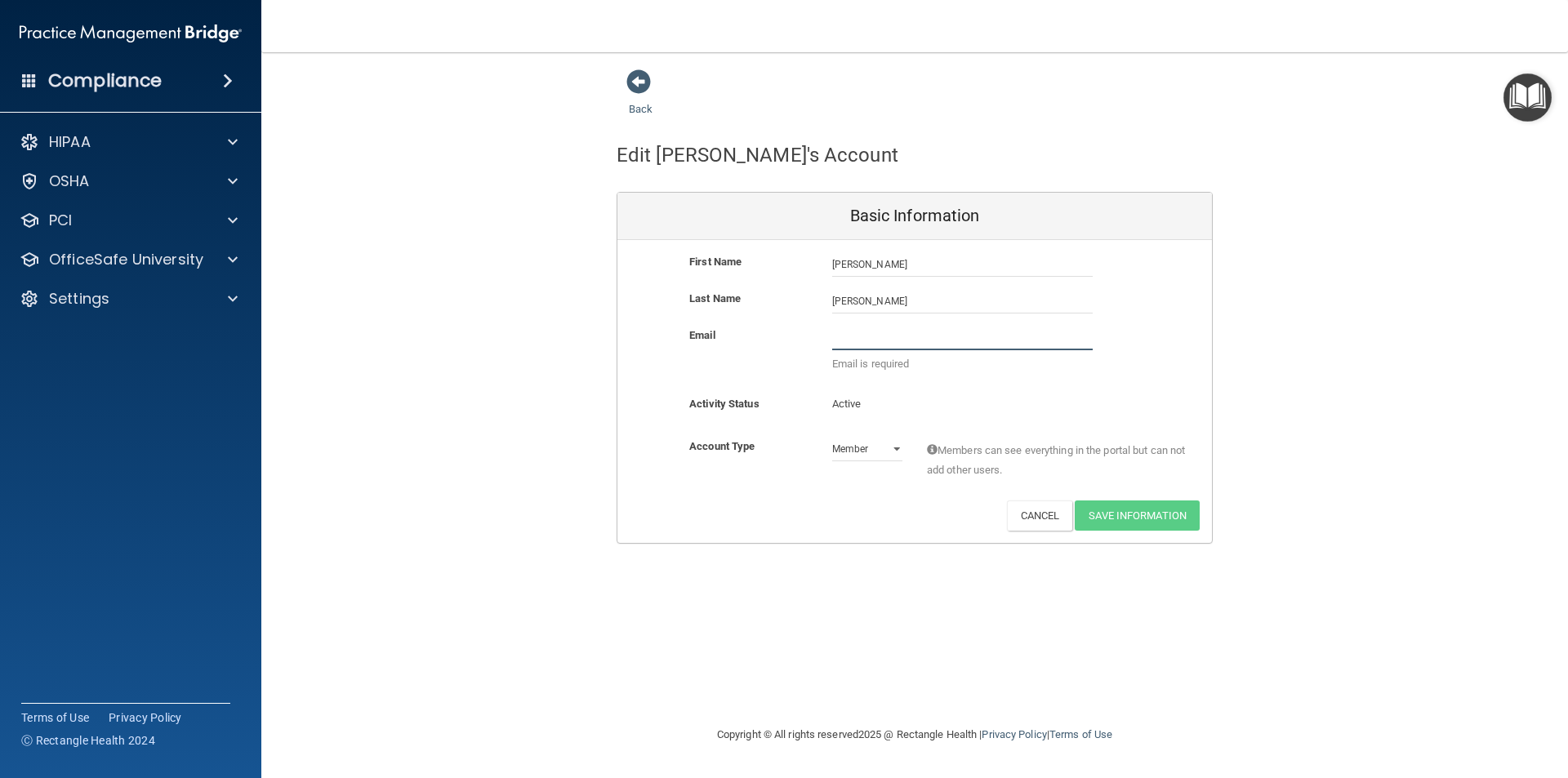
click at [879, 340] on input "email" at bounding box center [963, 338] width 261 height 24
paste input "[EMAIL_ADDRESS][DOMAIN_NAME]"
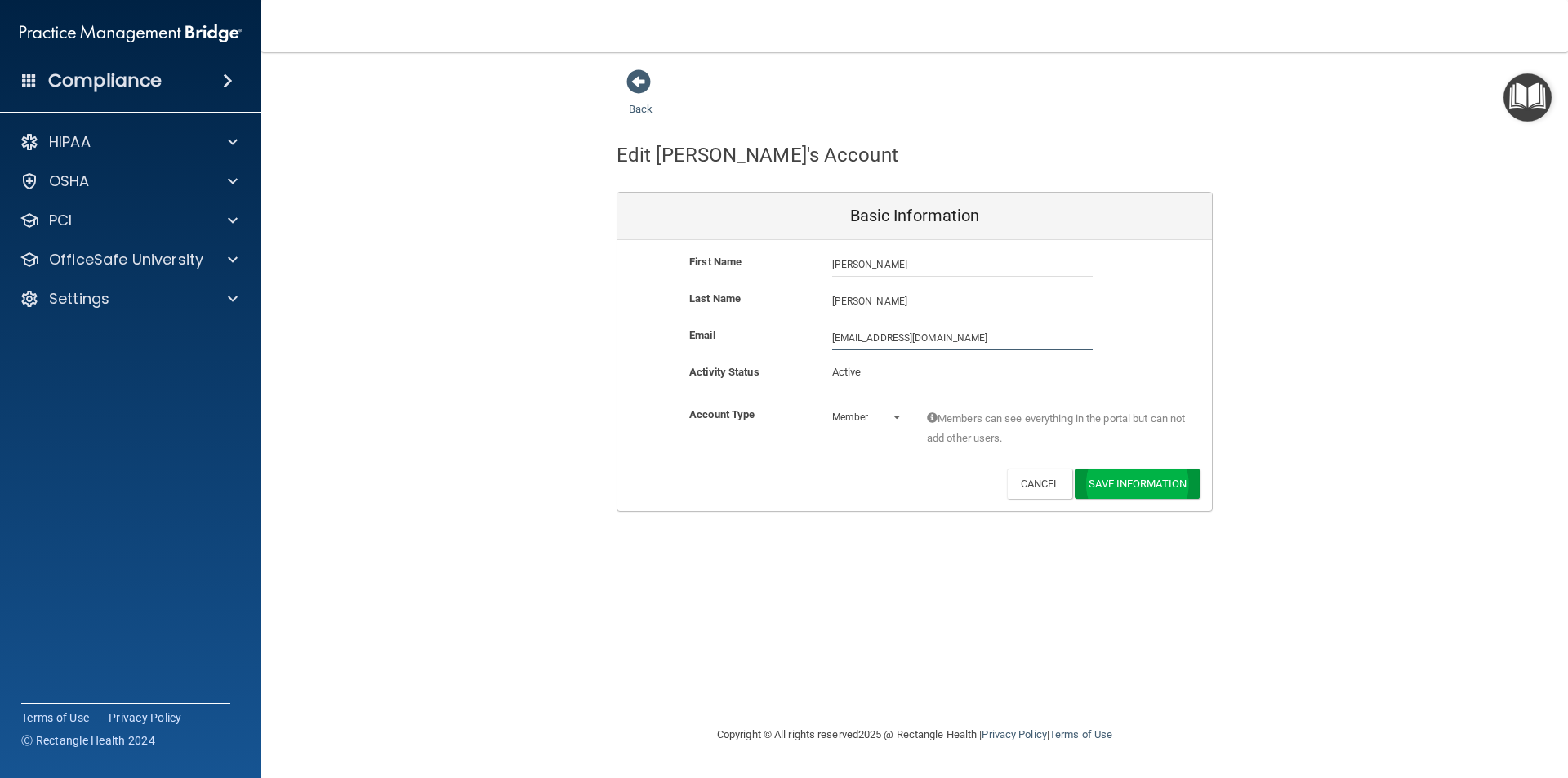
type input "[EMAIL_ADDRESS][DOMAIN_NAME]"
click at [1149, 486] on button "Save Information" at bounding box center [1138, 487] width 125 height 30
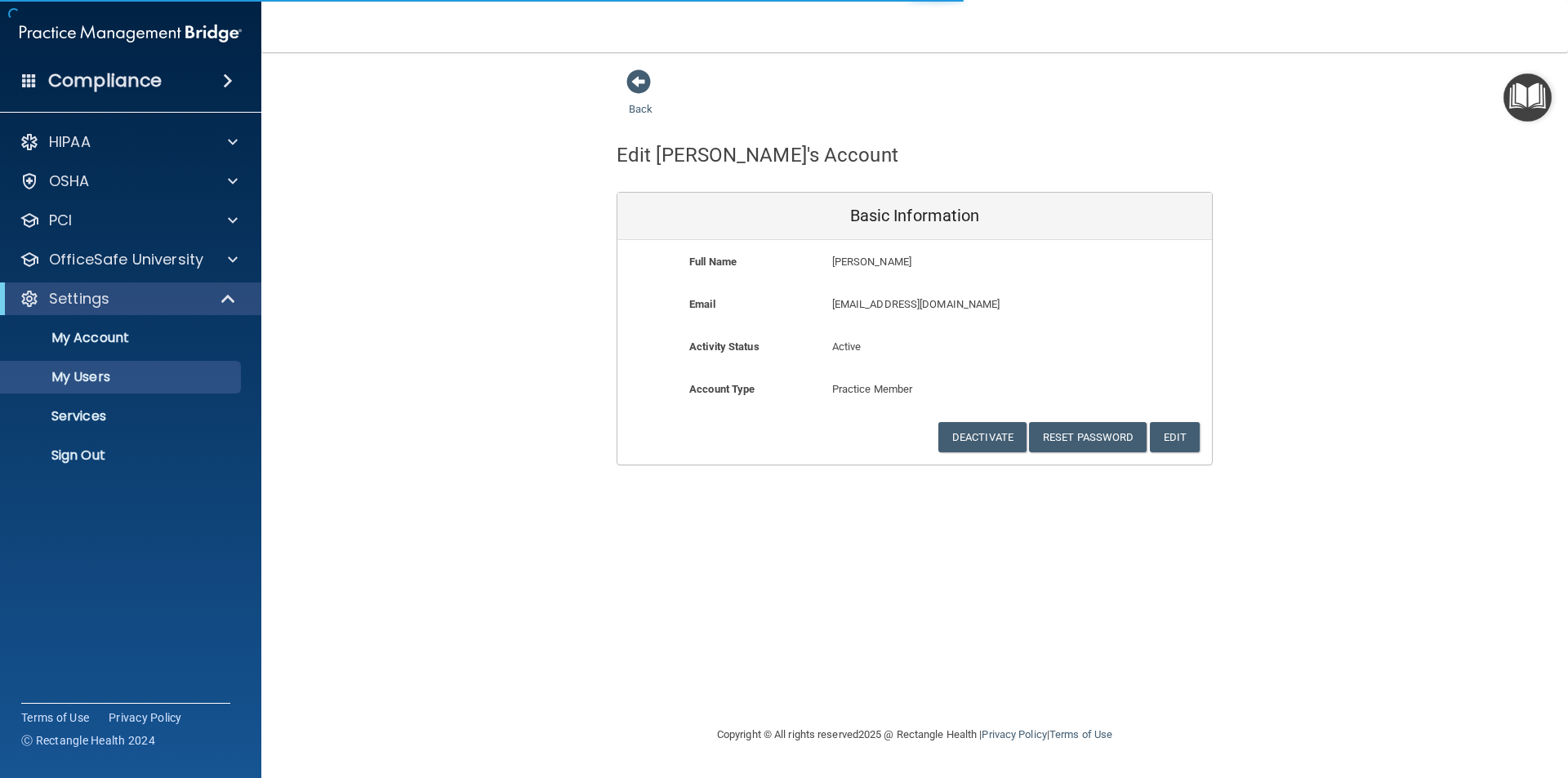
select select "20"
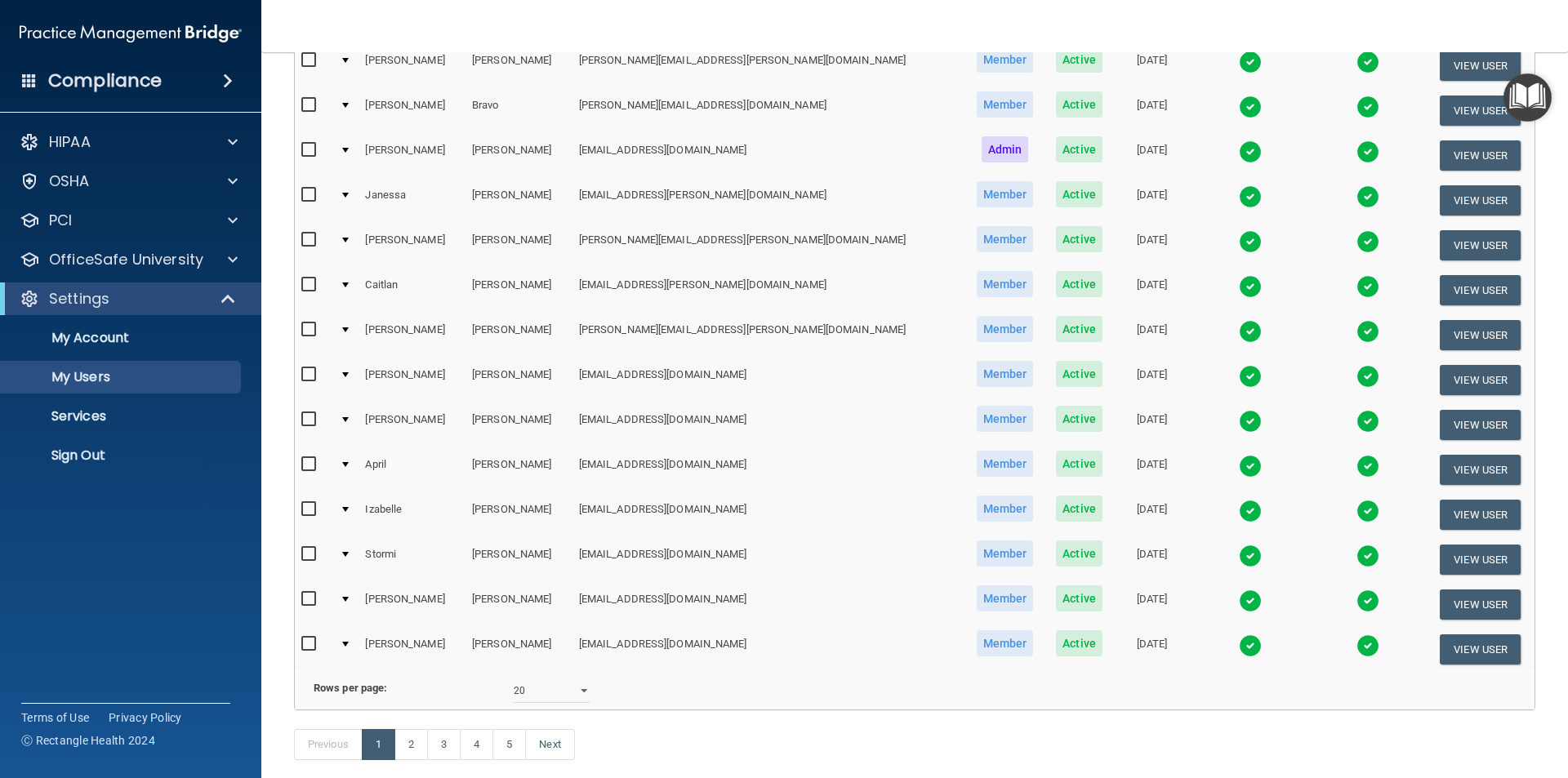
scroll to position [636, 0]
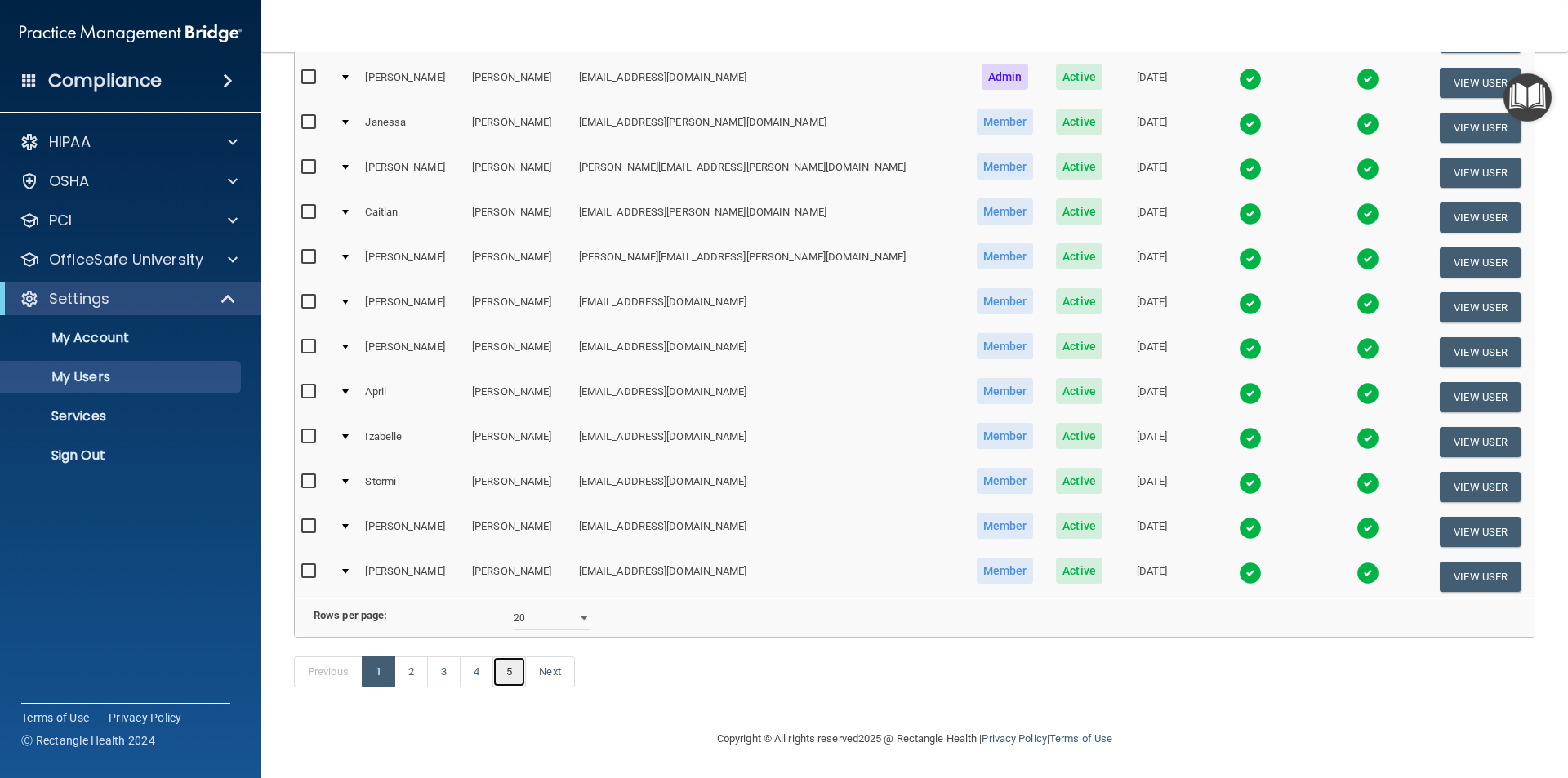
click at [506, 669] on link "5" at bounding box center [509, 672] width 33 height 31
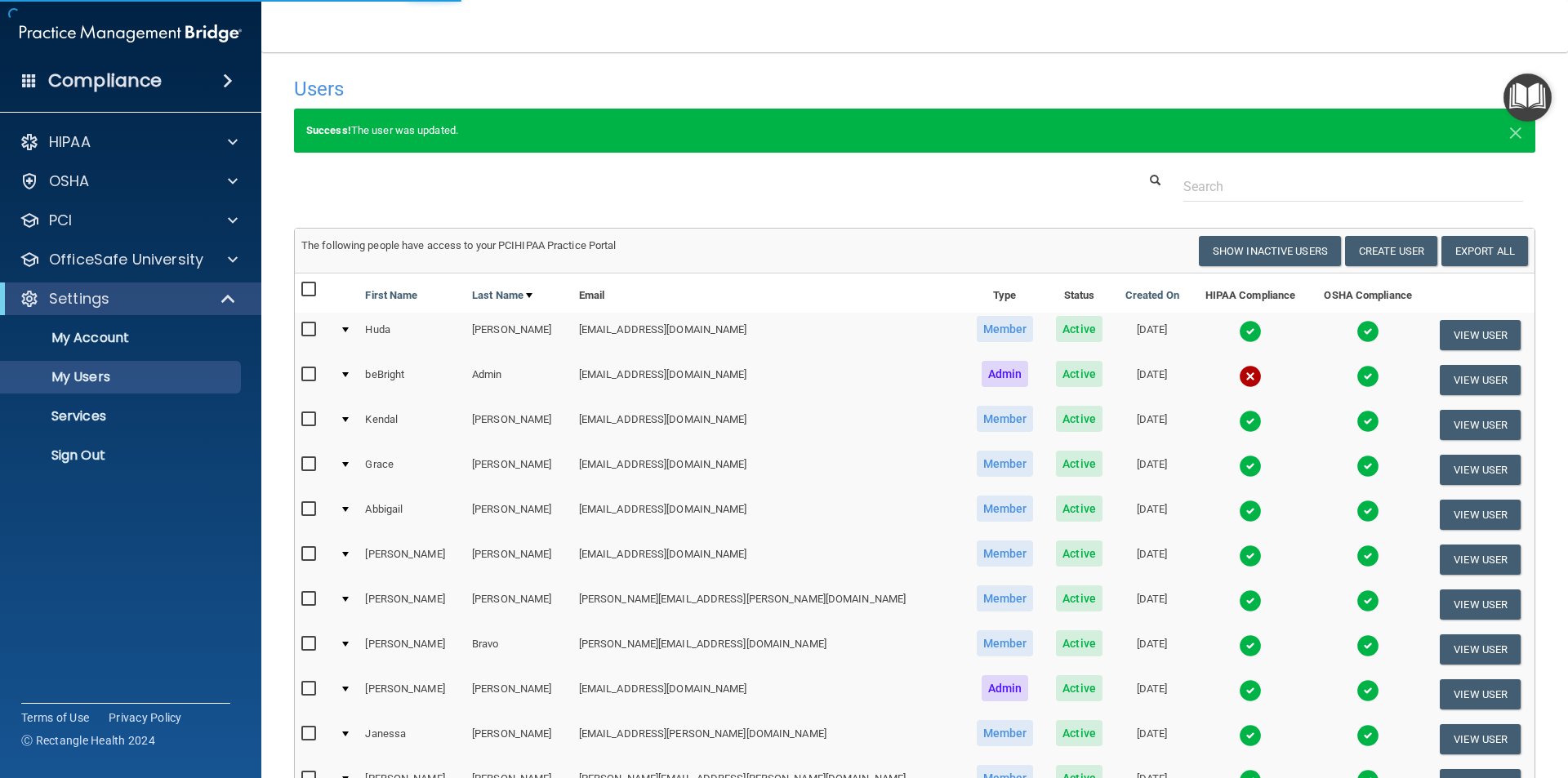
select select "20"
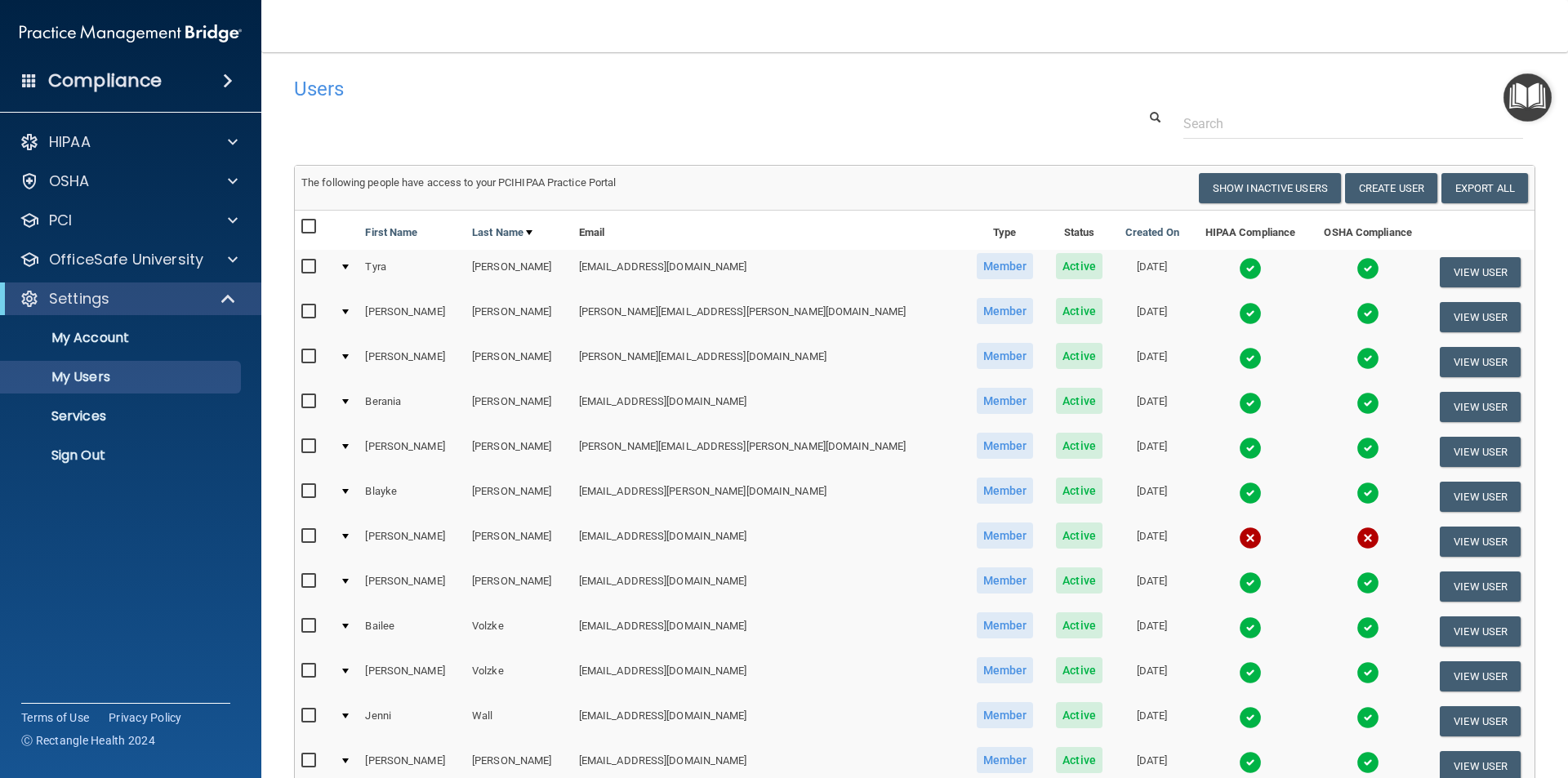
click at [308, 536] on input "checkbox" at bounding box center [311, 536] width 19 height 13
checkbox input "true"
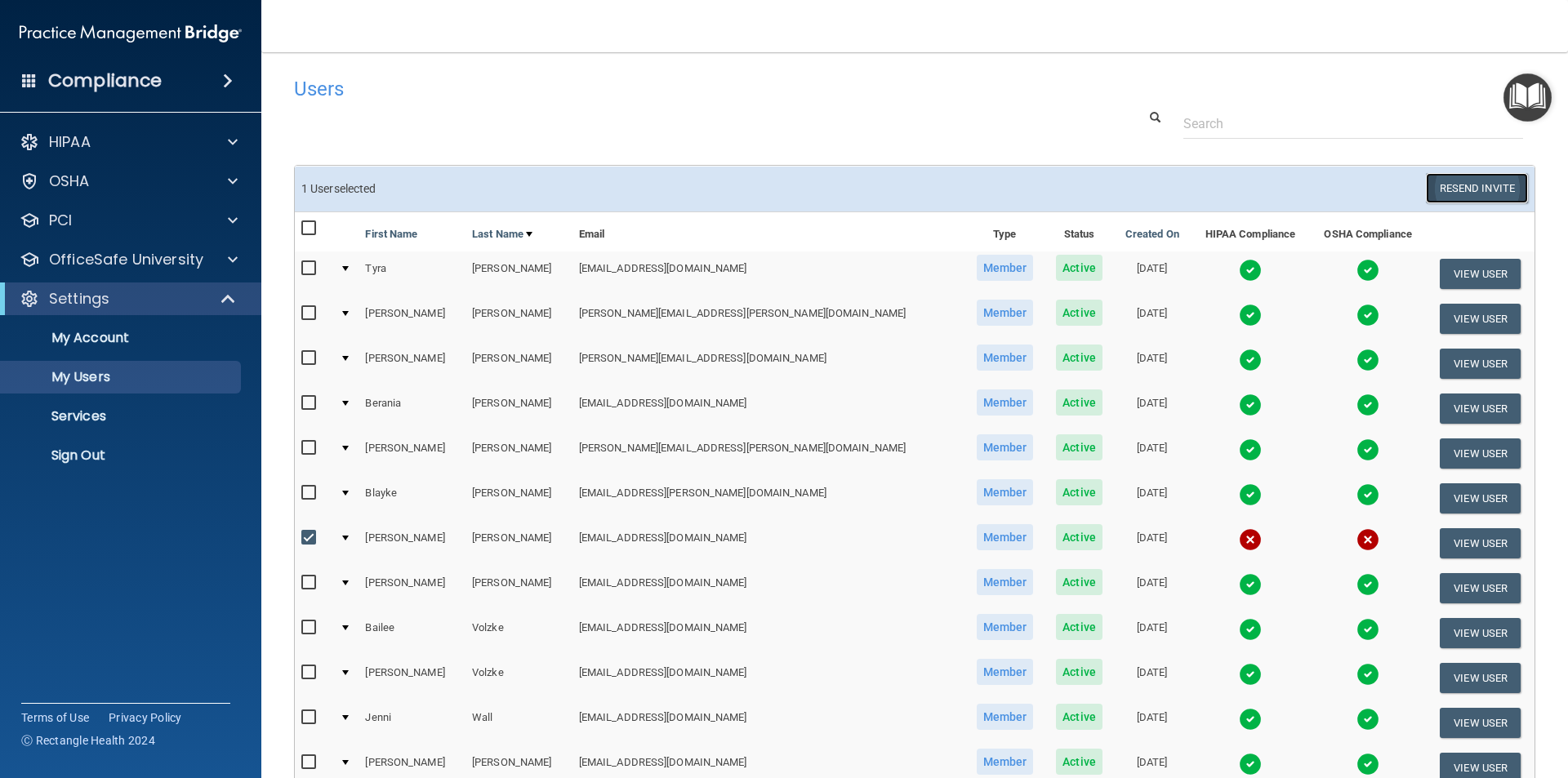
click at [1466, 191] on button "Resend Invite" at bounding box center [1476, 188] width 102 height 30
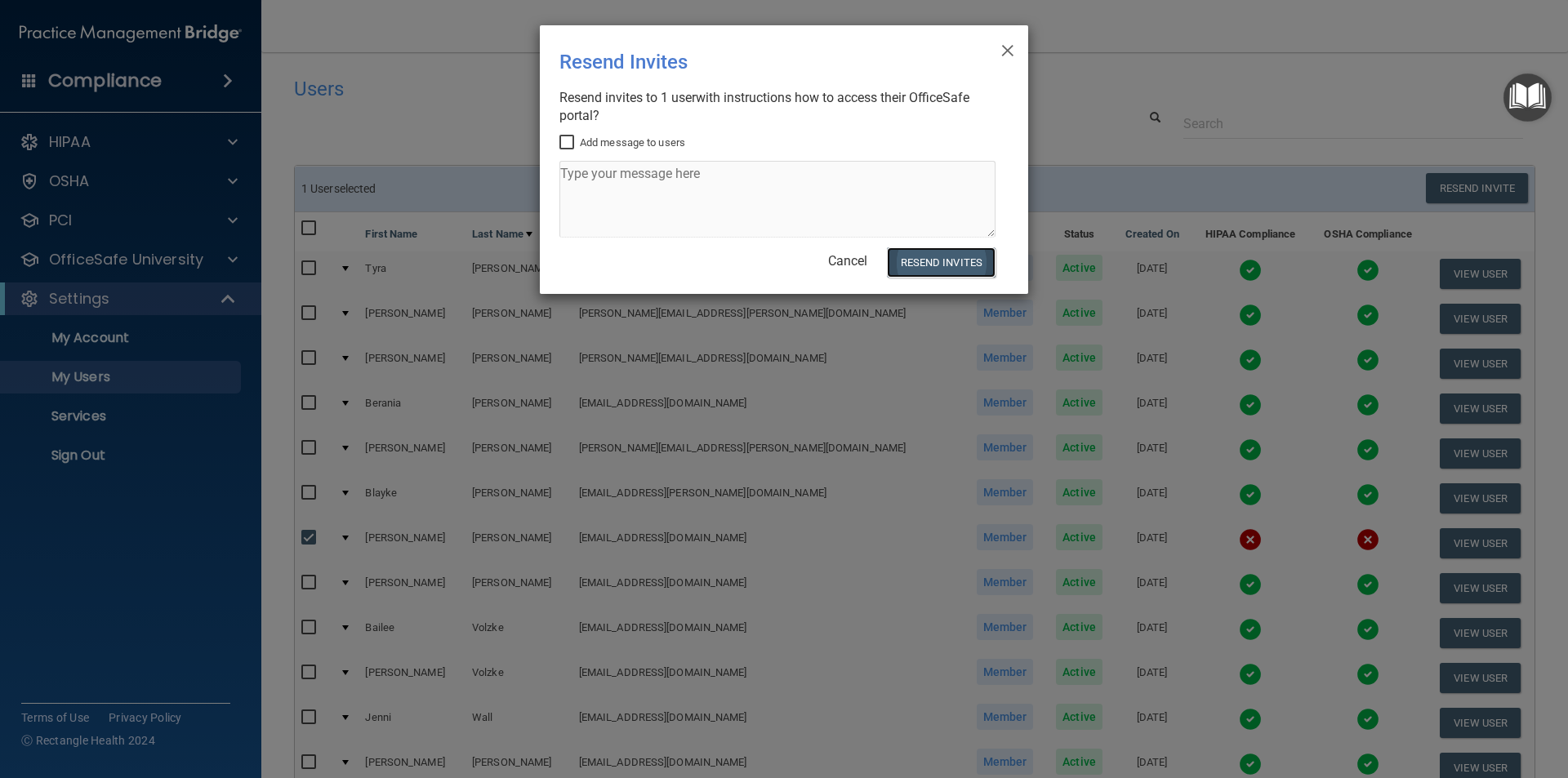
click at [940, 264] on button "Resend Invites" at bounding box center [942, 262] width 109 height 30
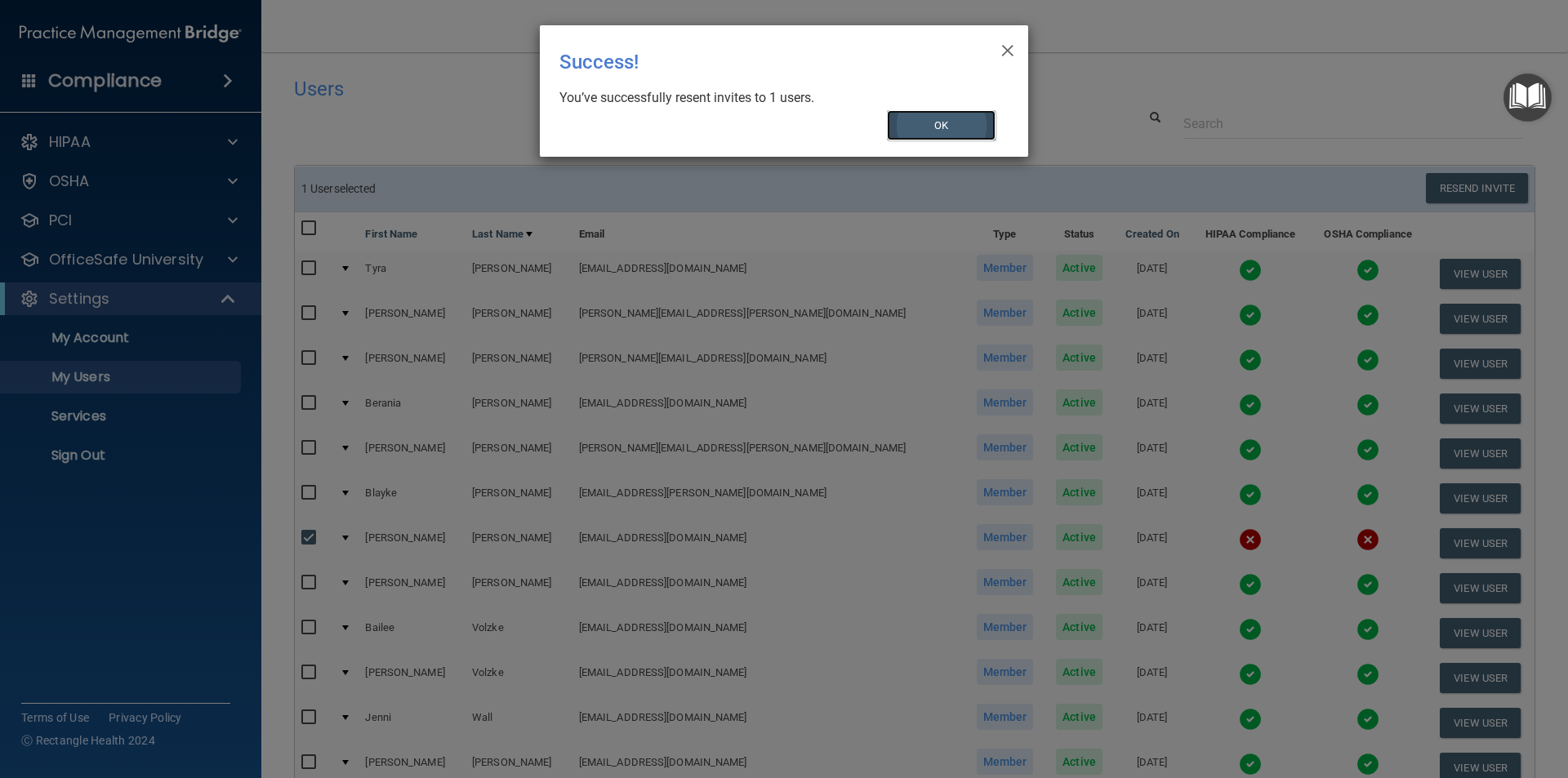
click at [932, 124] on button "OK" at bounding box center [942, 125] width 109 height 30
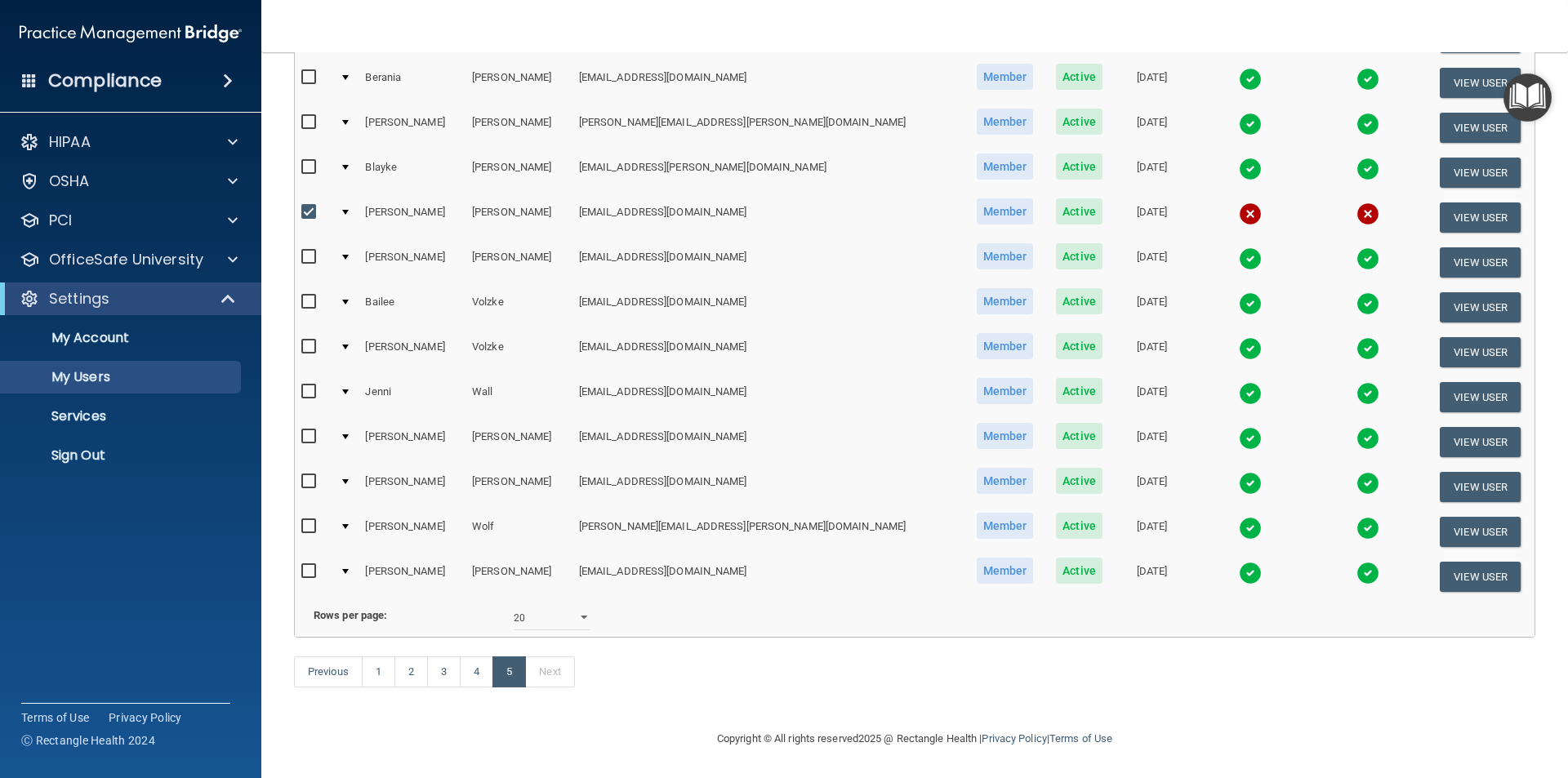
scroll to position [351, 0]
click at [476, 665] on link "4" at bounding box center [476, 672] width 33 height 31
select select "20"
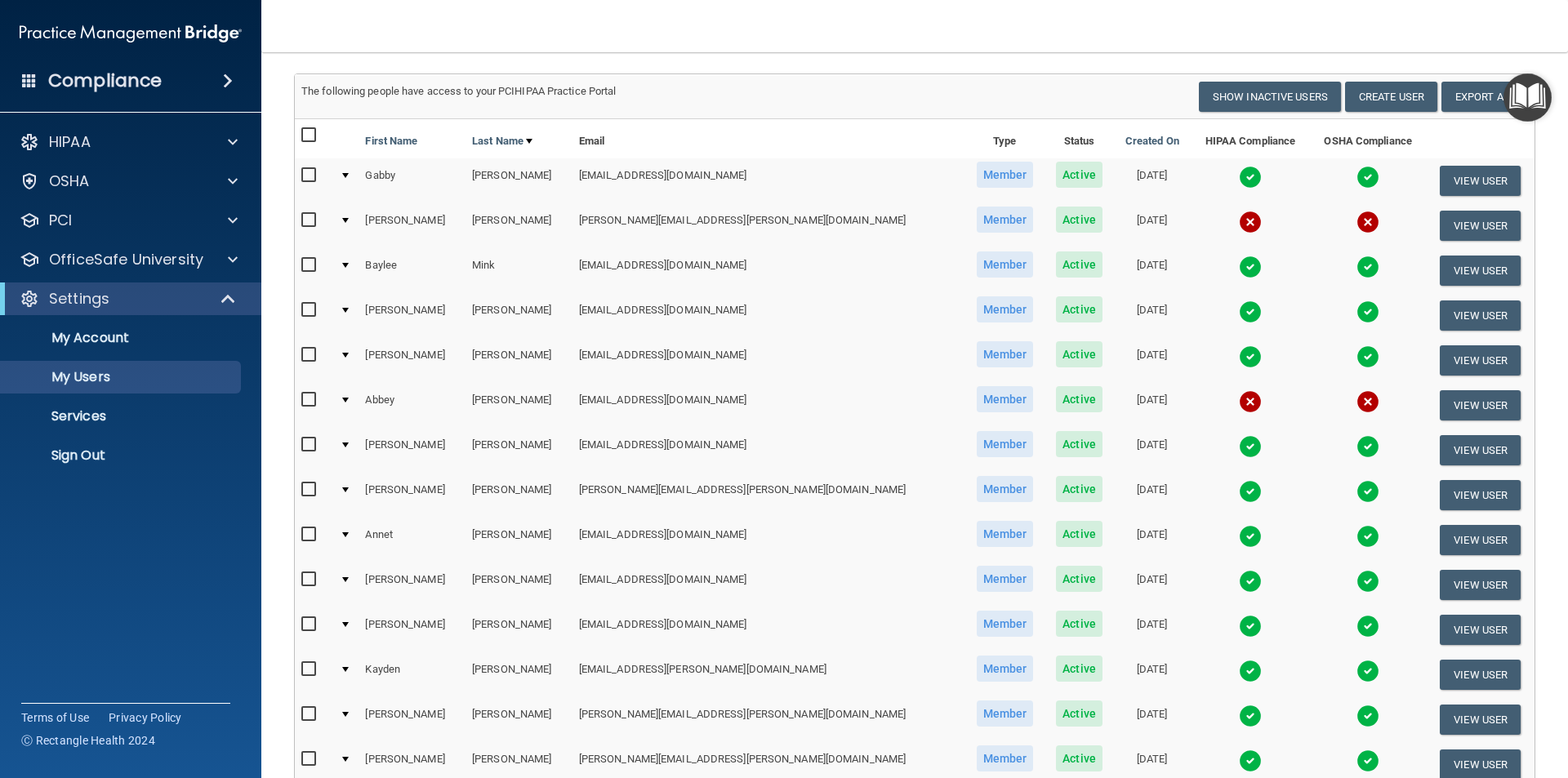
scroll to position [82, 0]
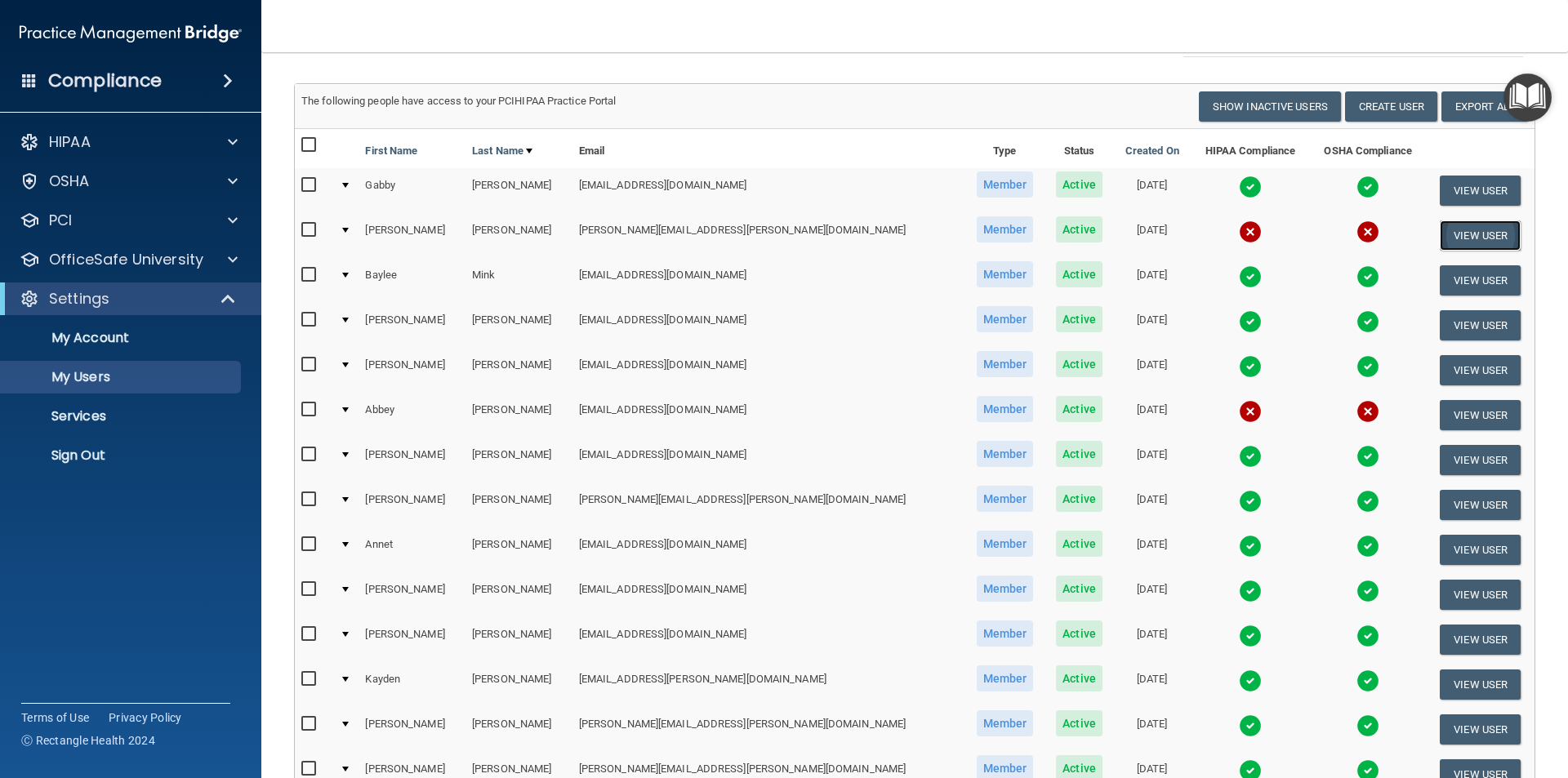
click at [1453, 228] on button "View User" at bounding box center [1480, 235] width 81 height 30
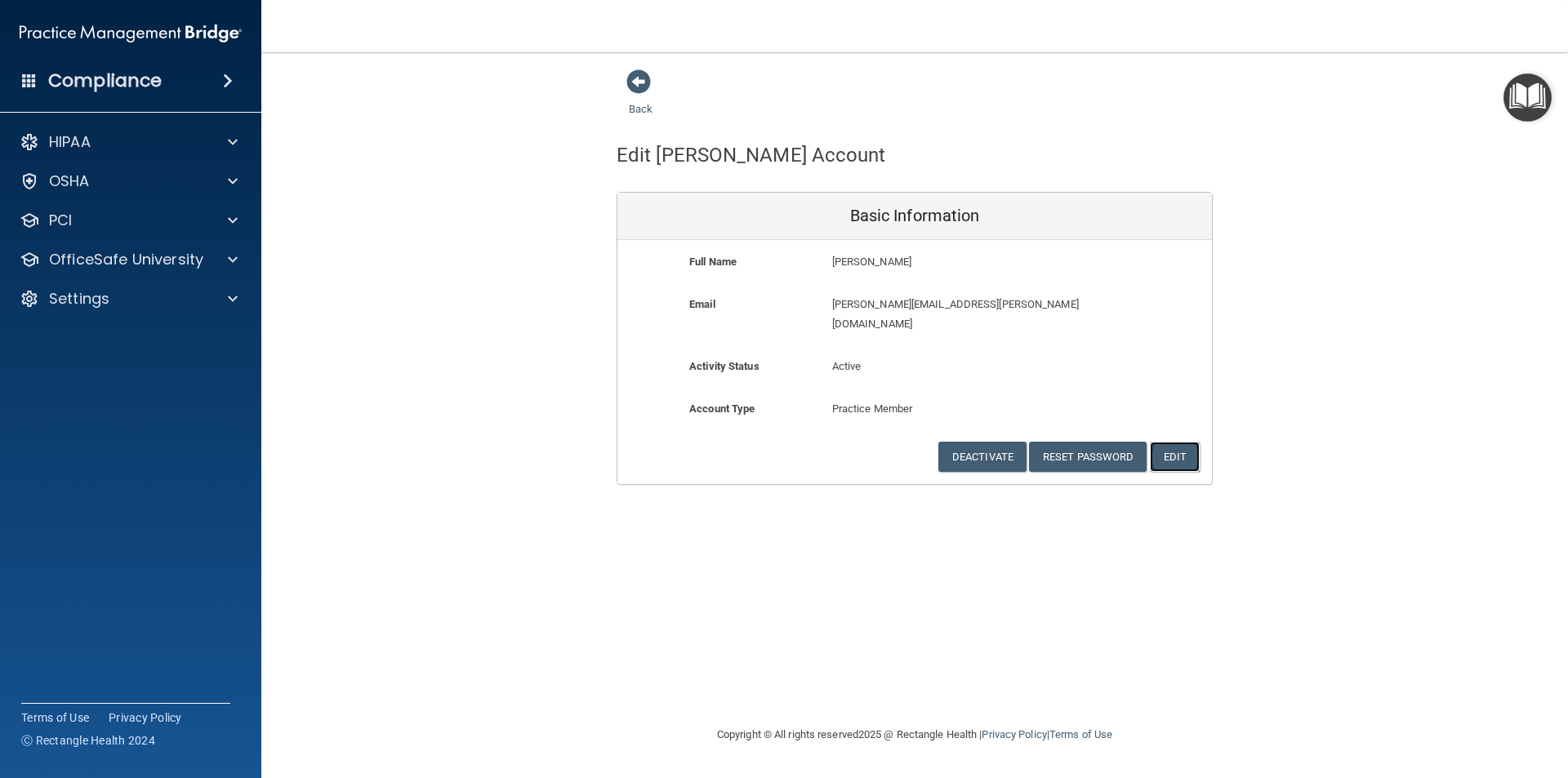
click at [1177, 442] on button "Edit" at bounding box center [1175, 457] width 50 height 30
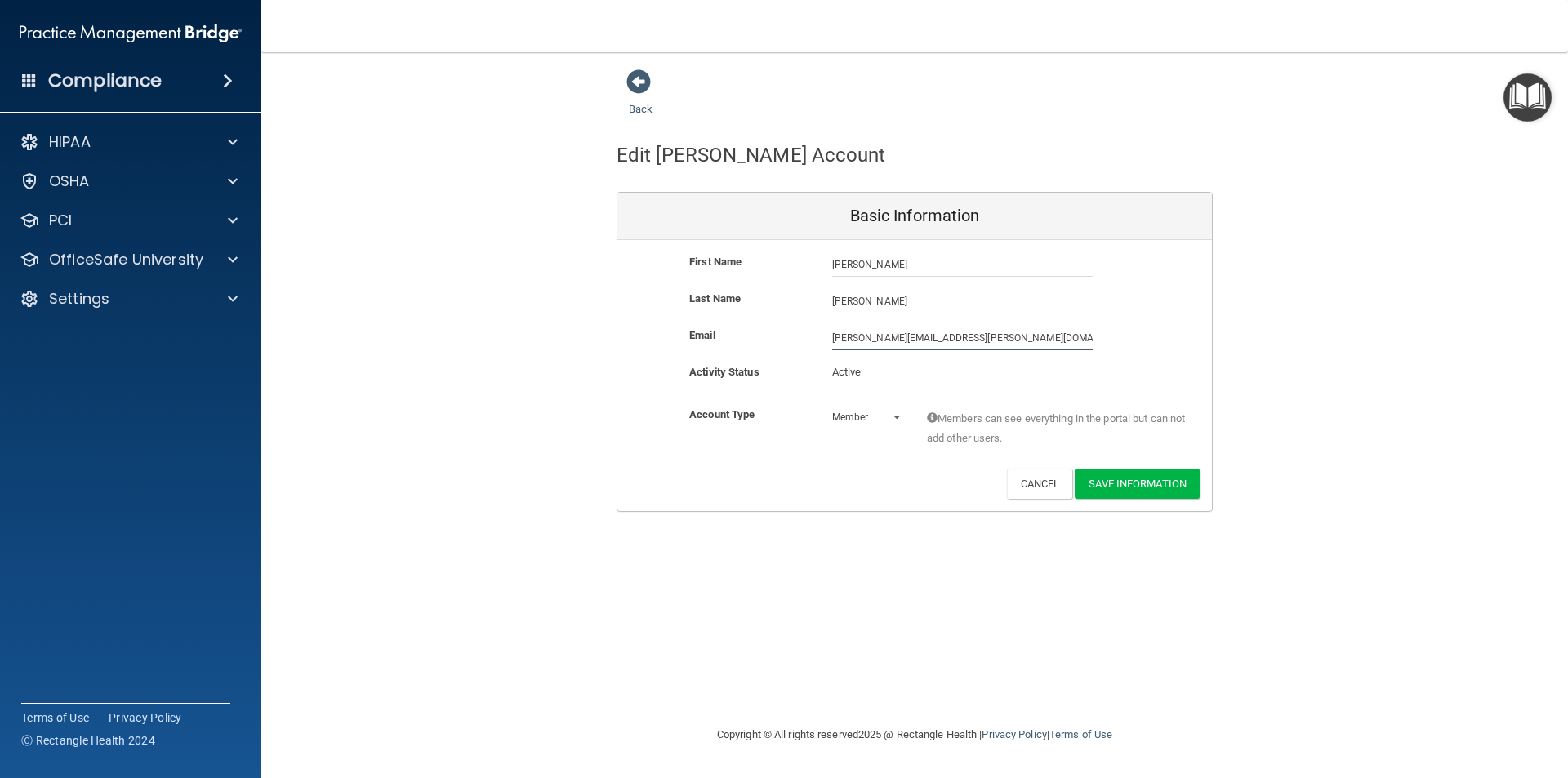
drag, startPoint x: 869, startPoint y: 342, endPoint x: 790, endPoint y: 345, distance: 79.1
click at [790, 345] on div "Email [PERSON_NAME][EMAIL_ADDRESS][PERSON_NAME][DOMAIN_NAME] [PERSON_NAME][DOMA…" at bounding box center [915, 338] width 595 height 24
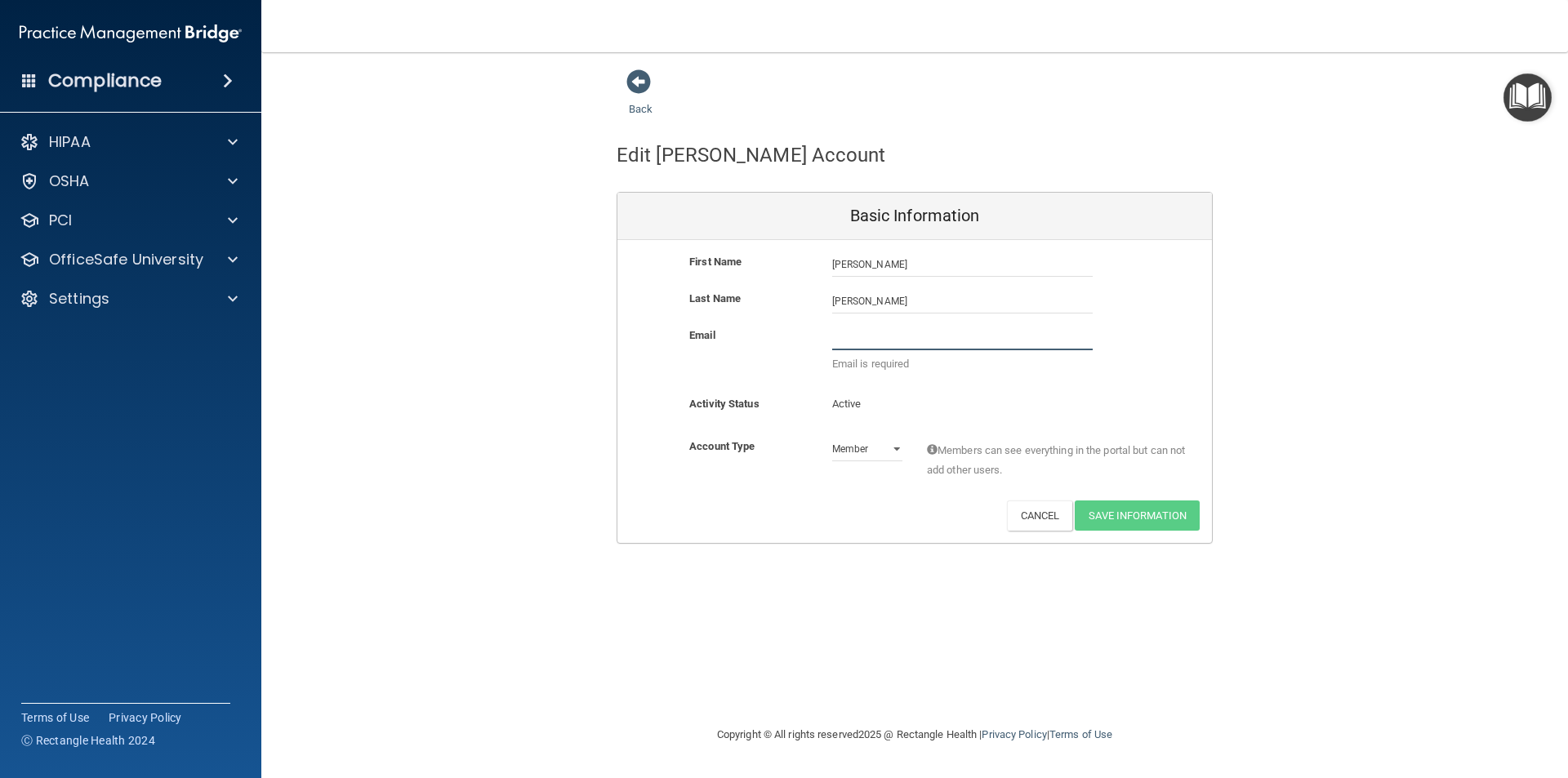
paste input "[EMAIL_ADDRESS][DOMAIN_NAME]"
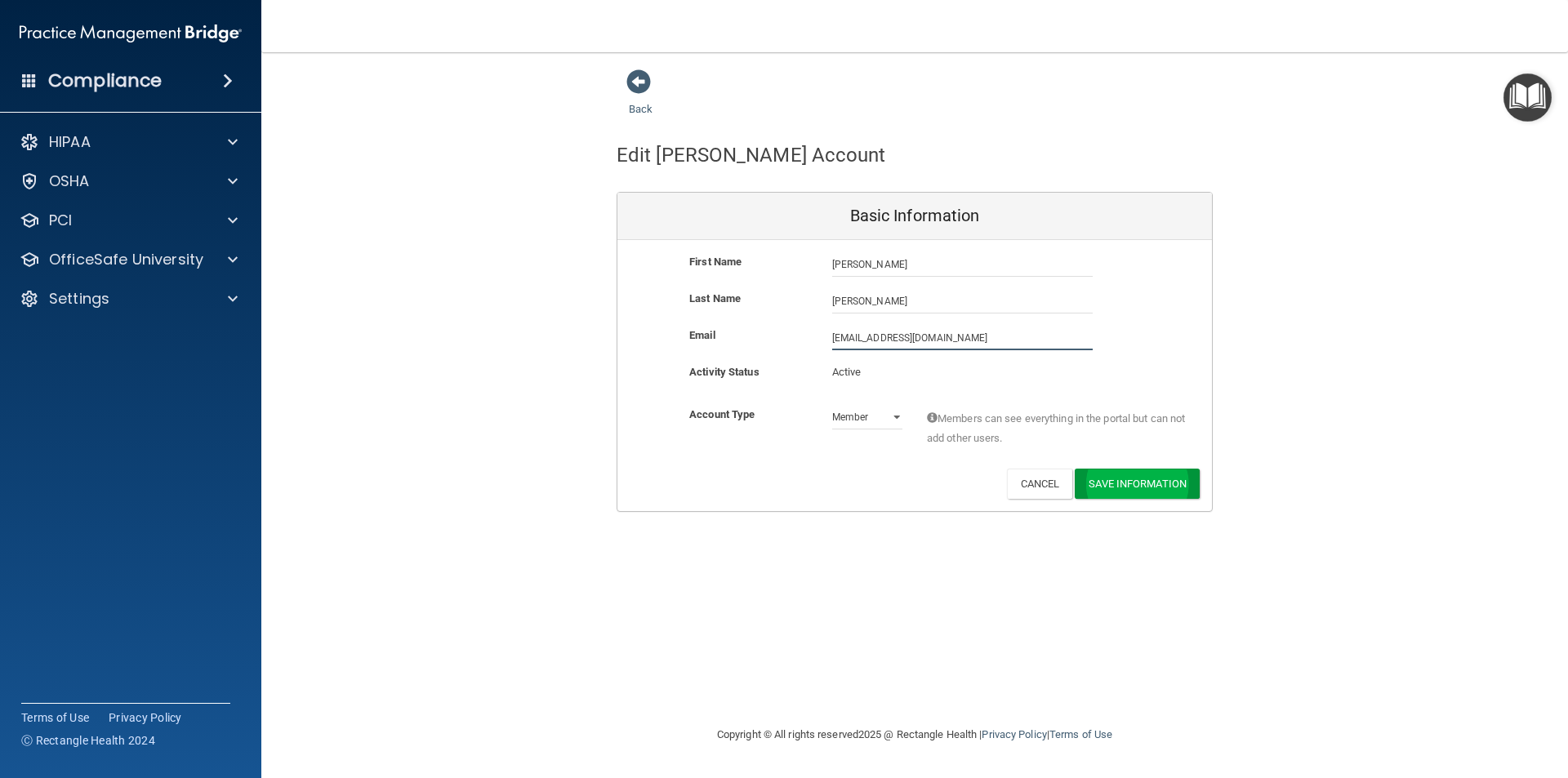
type input "[EMAIL_ADDRESS][DOMAIN_NAME]"
click at [1138, 481] on button "Save Information" at bounding box center [1138, 483] width 125 height 30
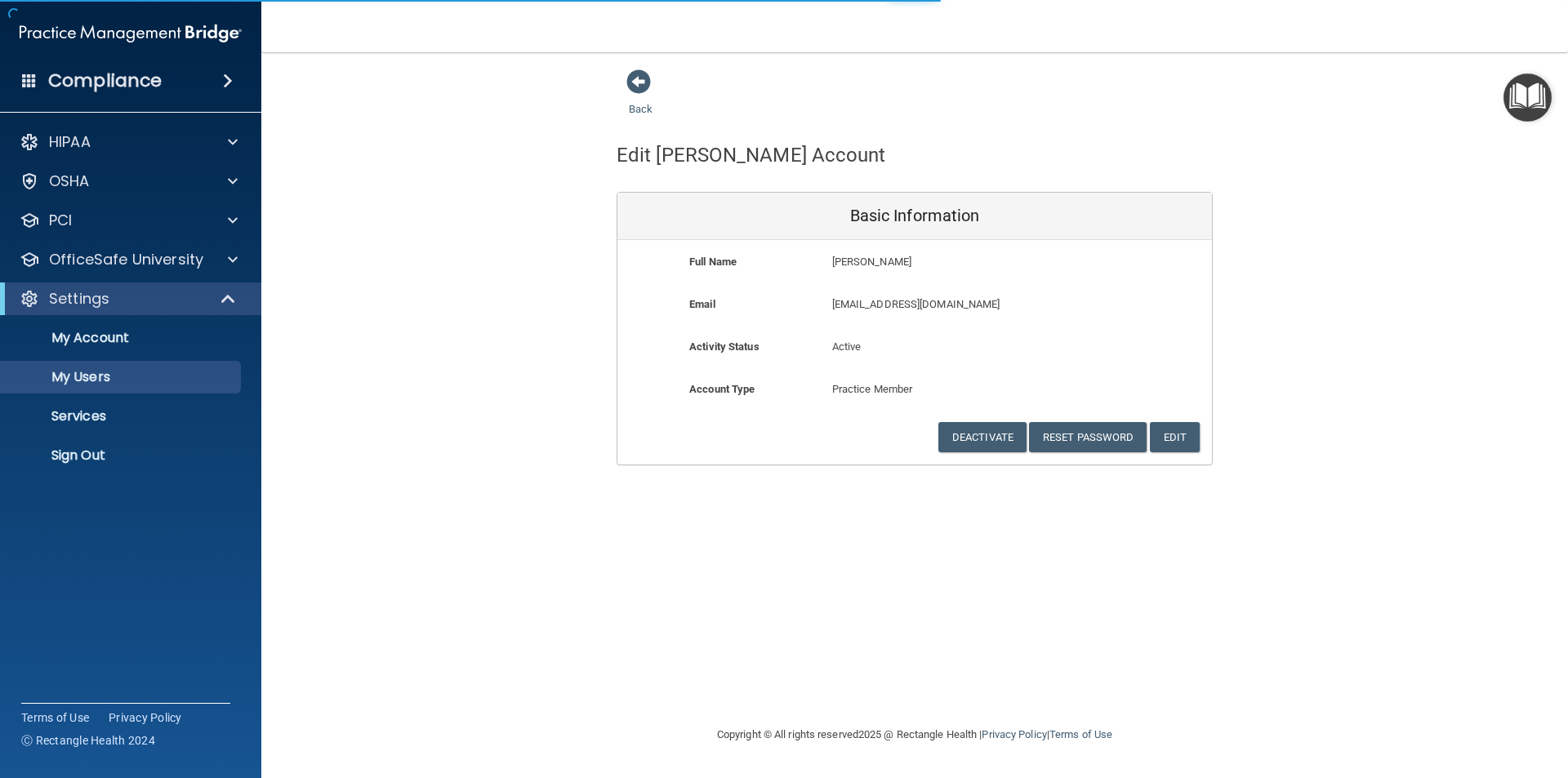
select select "20"
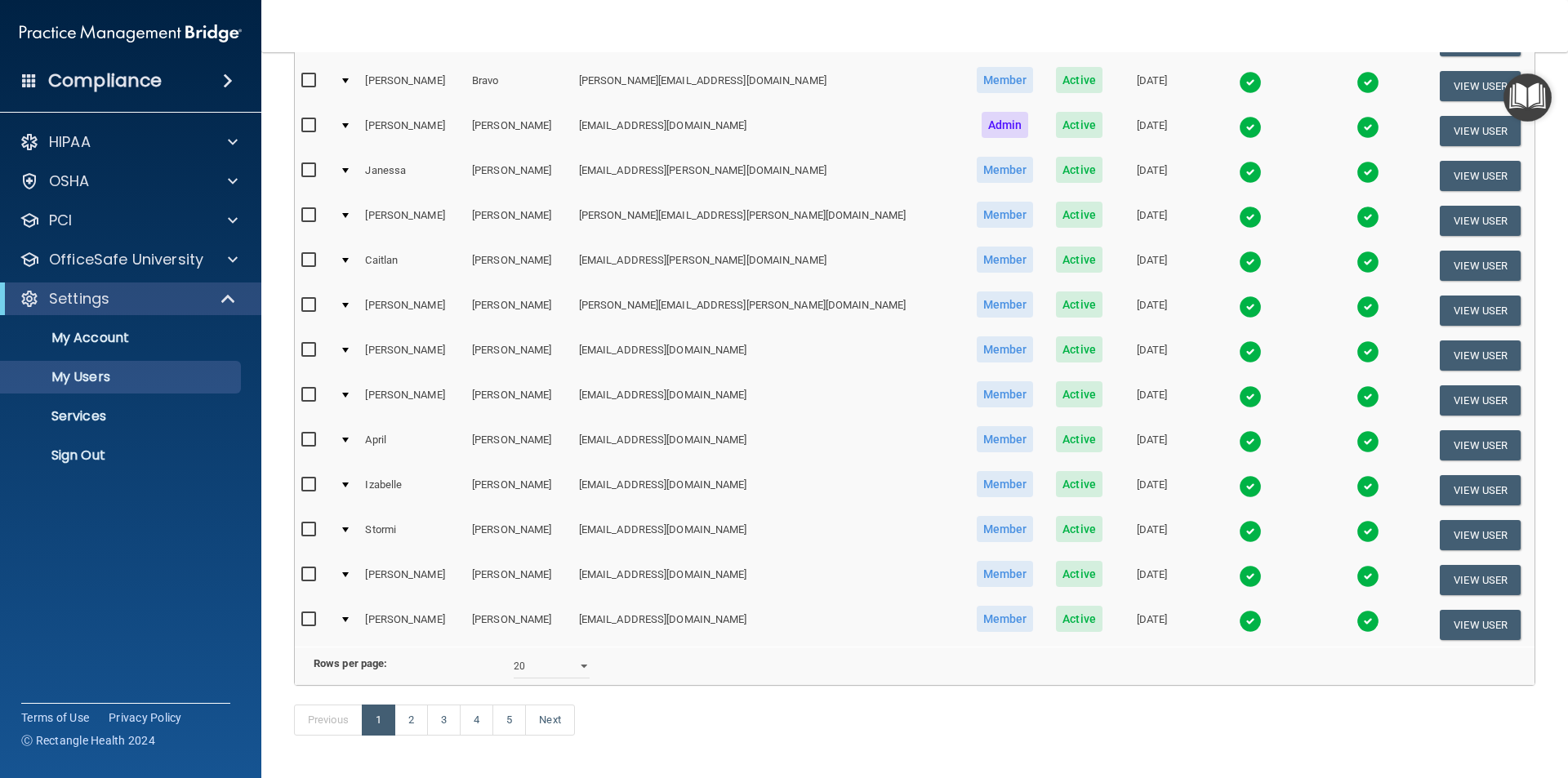
scroll to position [636, 0]
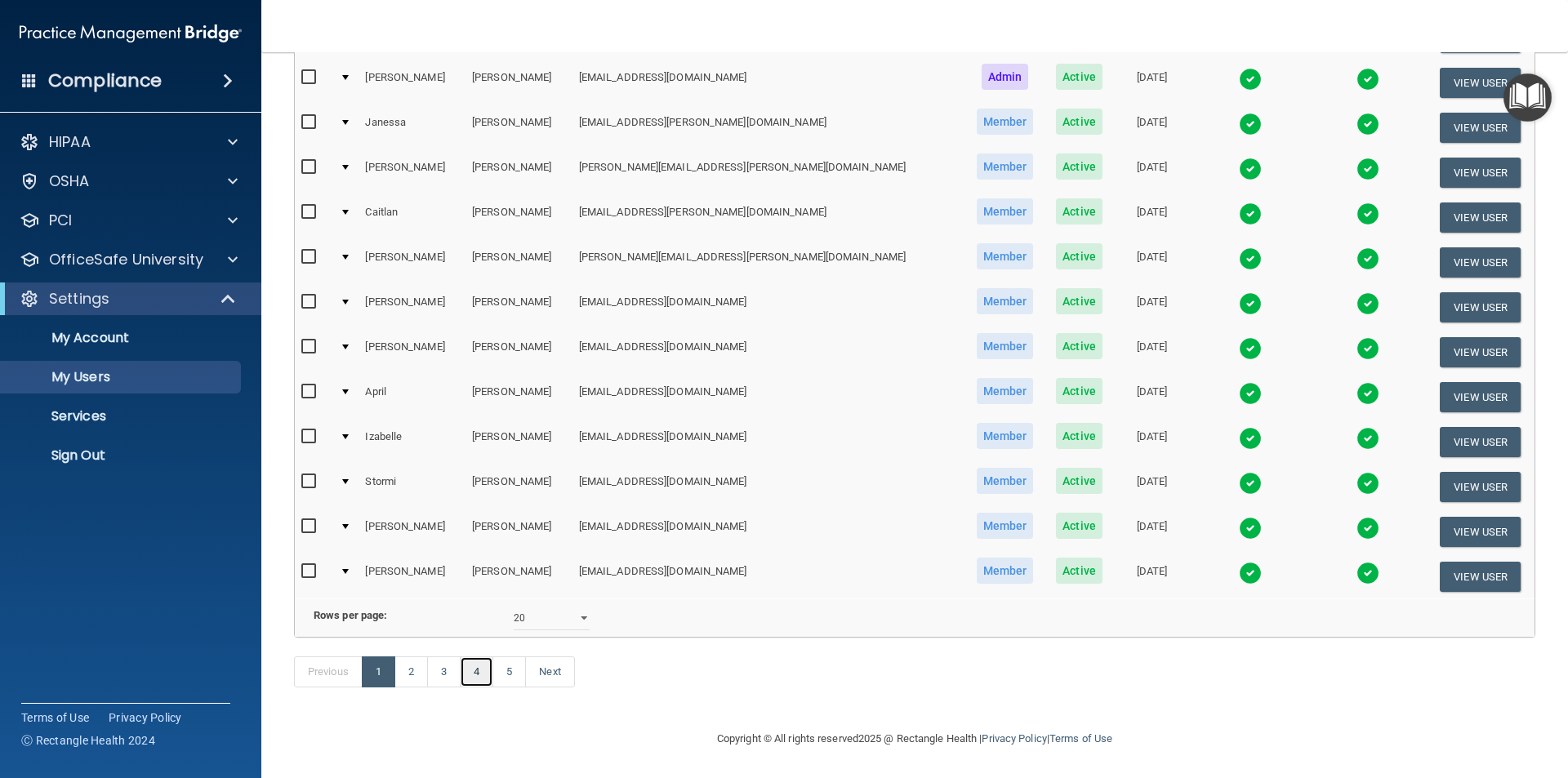
click at [481, 671] on link "4" at bounding box center [476, 672] width 33 height 31
select select "20"
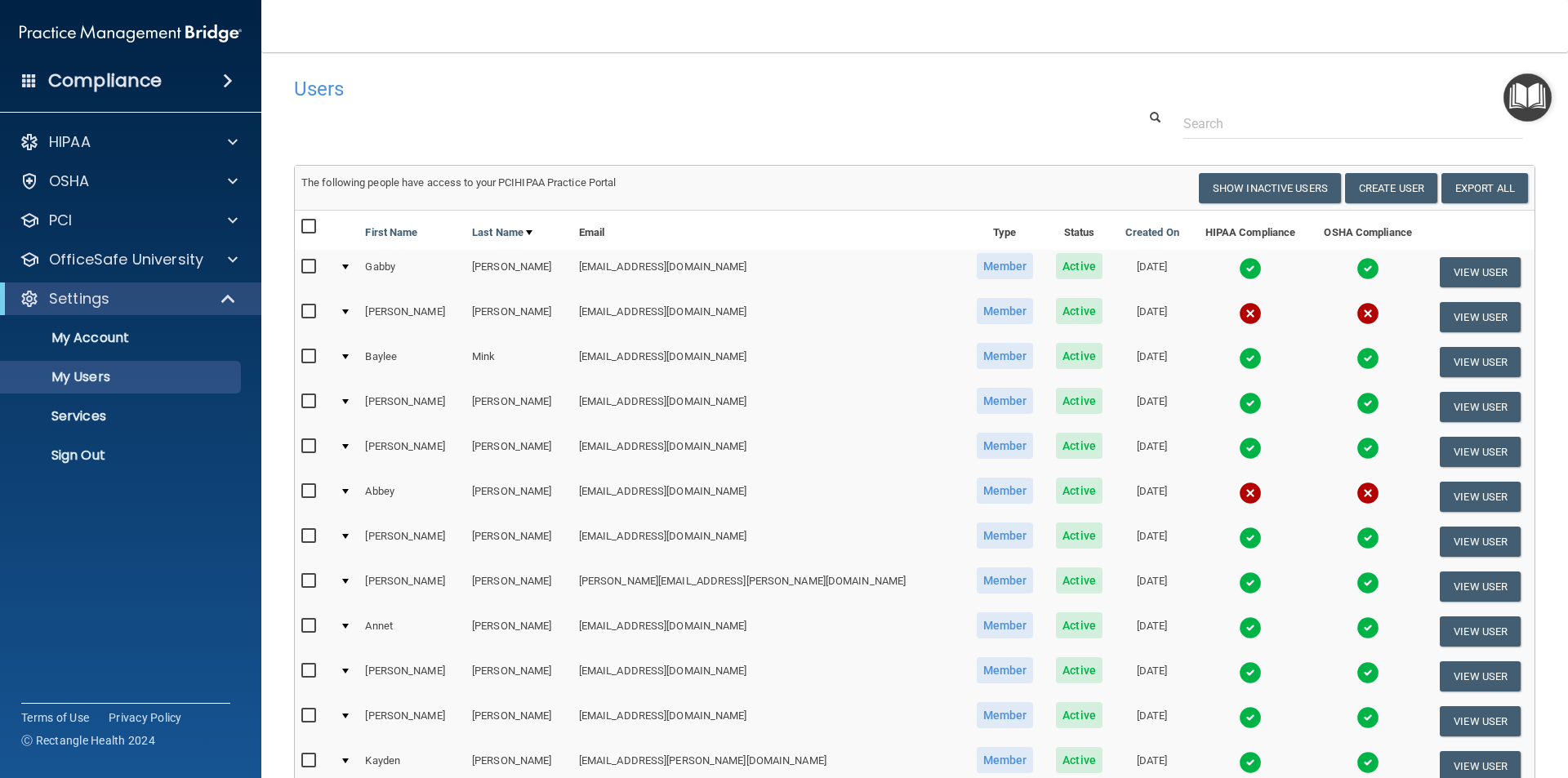
click at [308, 309] on input "checkbox" at bounding box center [311, 312] width 19 height 13
checkbox input "true"
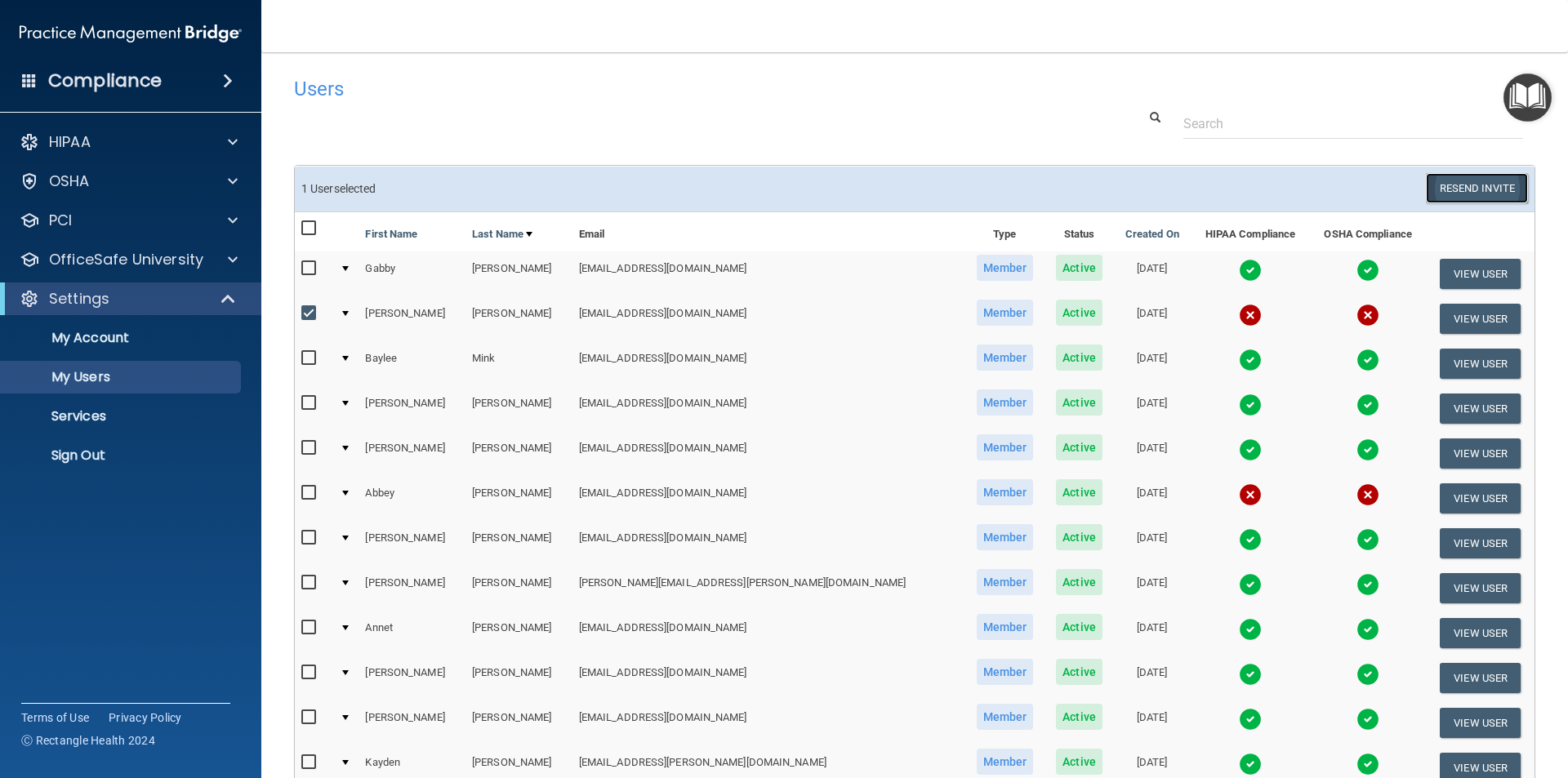
click at [1456, 183] on button "Resend Invite" at bounding box center [1476, 188] width 102 height 30
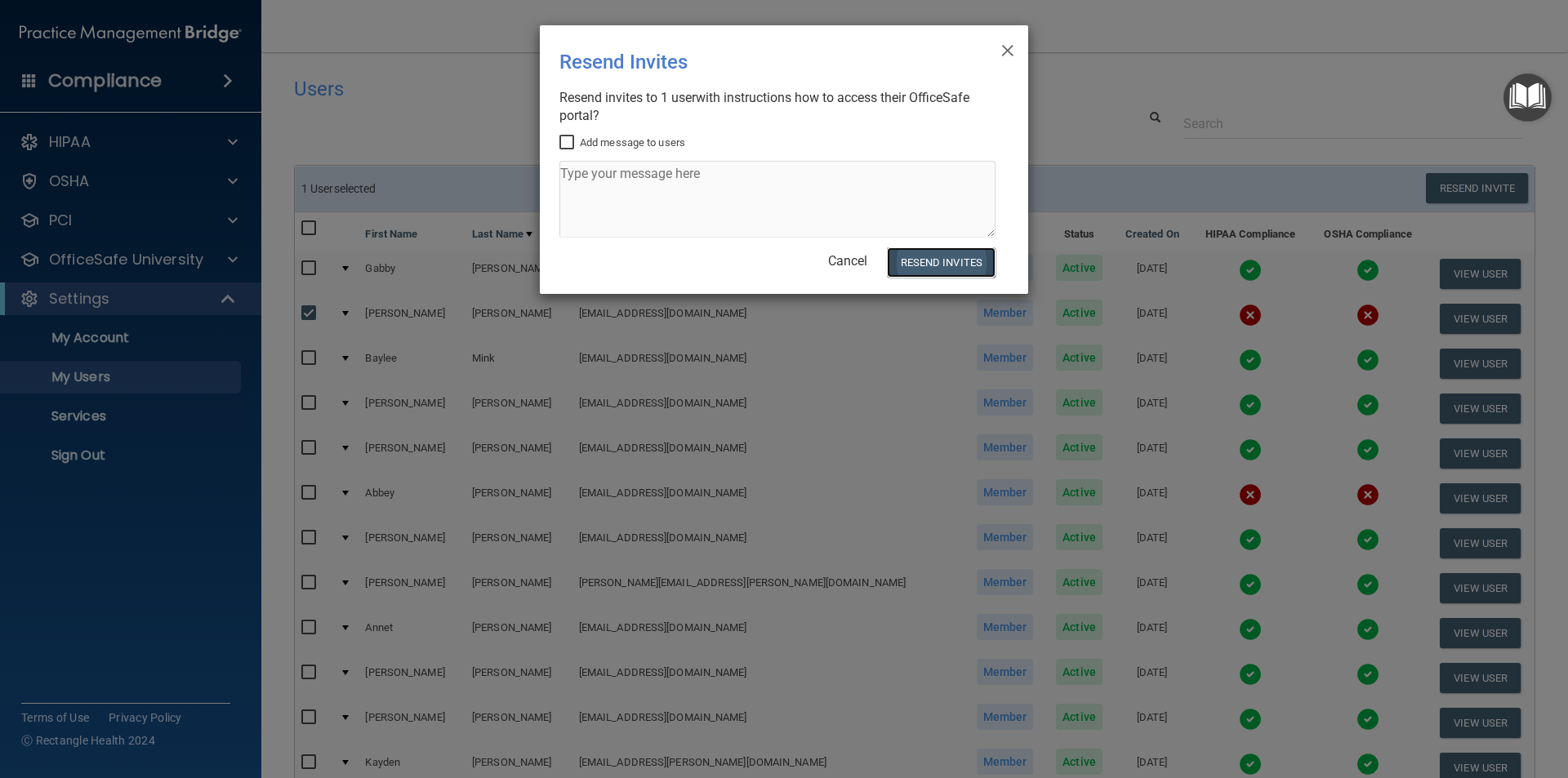
click at [967, 261] on button "Resend Invites" at bounding box center [942, 262] width 109 height 30
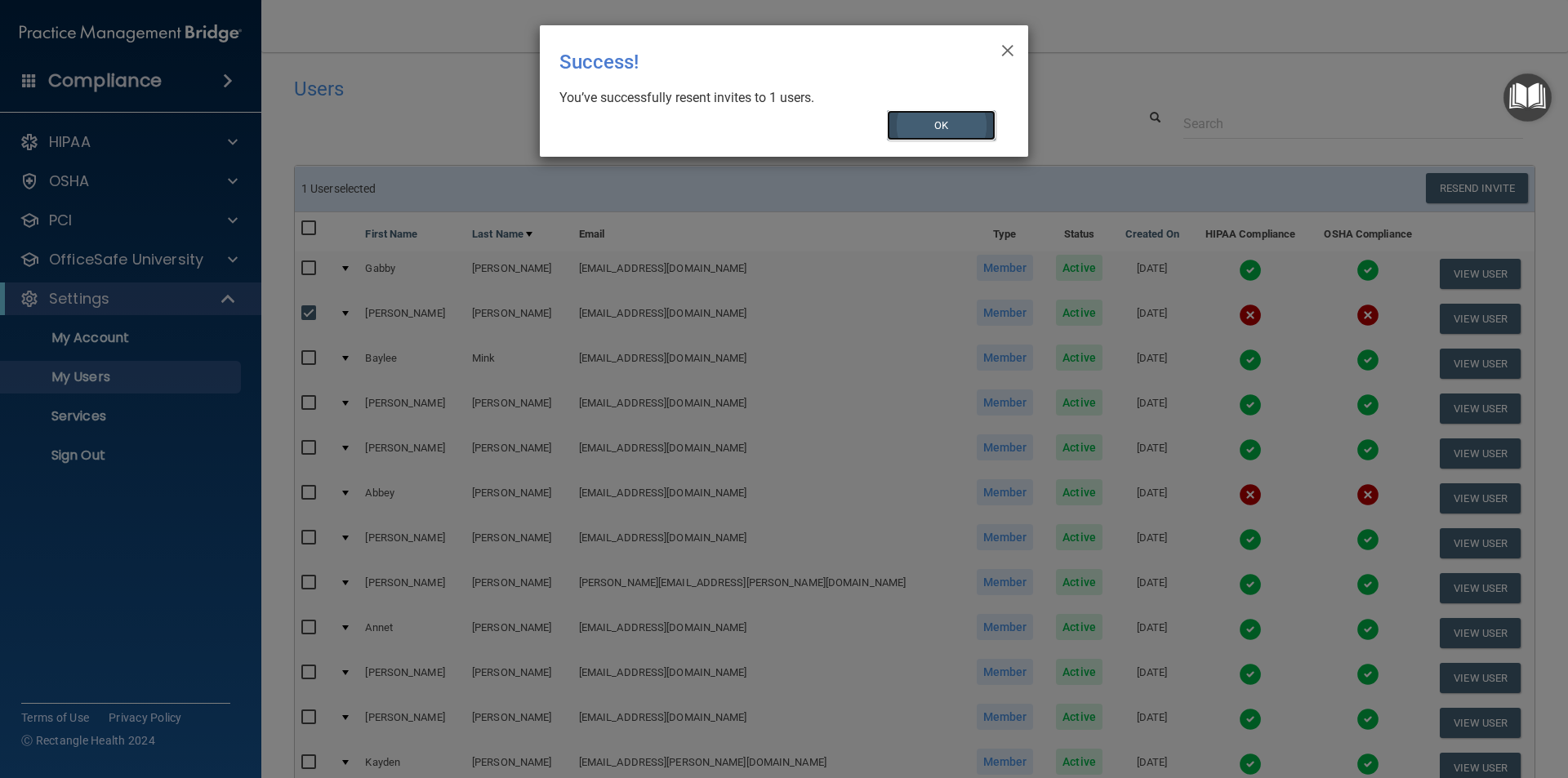
click at [990, 130] on button "OK" at bounding box center [942, 125] width 109 height 30
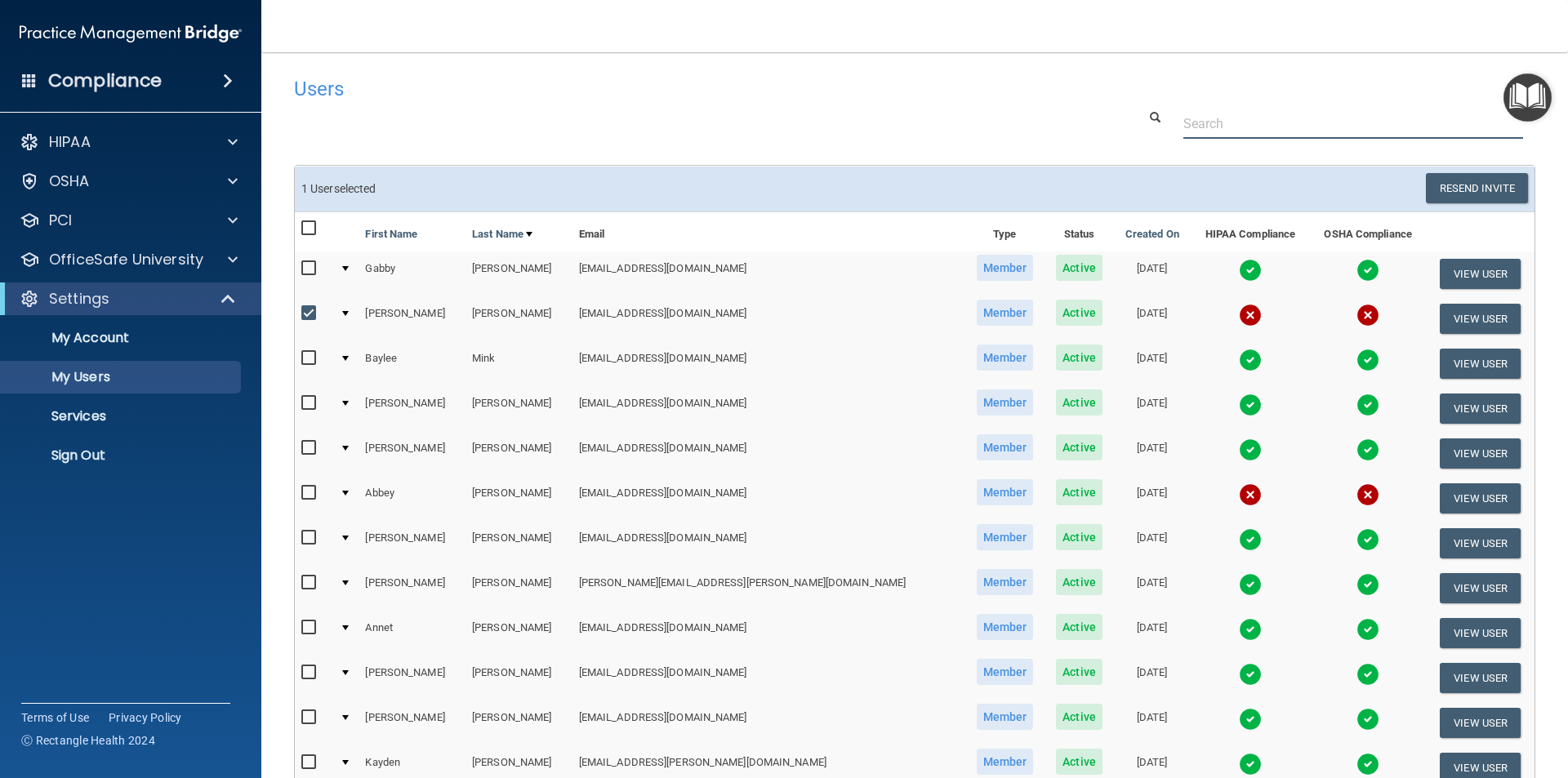
click at [493, 128] on div at bounding box center [915, 124] width 1266 height 30
click at [79, 459] on p "Sign Out" at bounding box center [122, 456] width 223 height 17
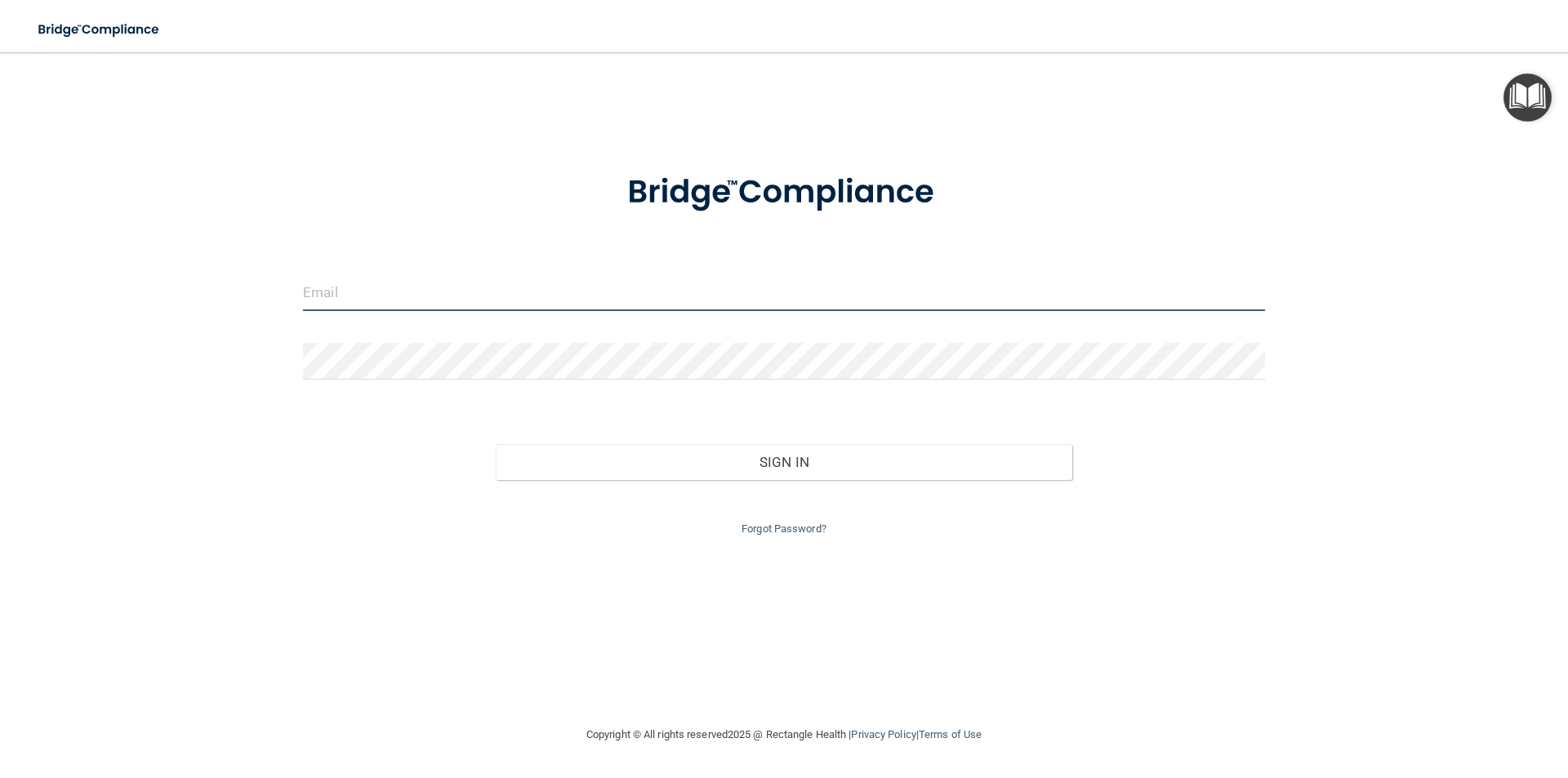
type input "[PERSON_NAME][EMAIL_ADDRESS][PERSON_NAME][DOMAIN_NAME]"
